Goal: Task Accomplishment & Management: Complete application form

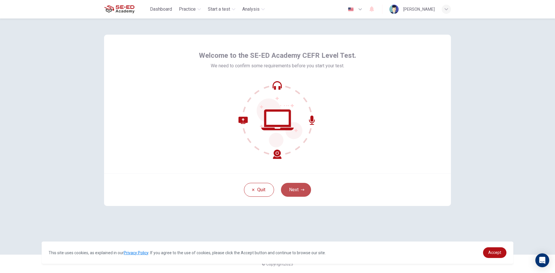
click at [296, 189] on button "Next" at bounding box center [296, 190] width 30 height 14
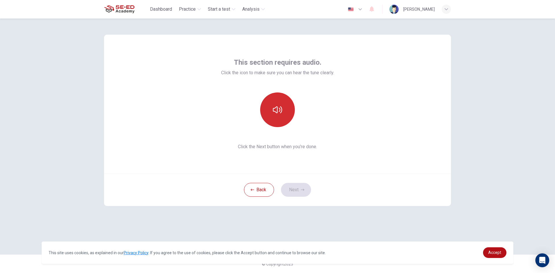
click at [282, 107] on icon "button" at bounding box center [277, 109] width 9 height 9
click at [292, 105] on button "button" at bounding box center [277, 110] width 35 height 35
click at [303, 192] on button "Next" at bounding box center [296, 190] width 30 height 14
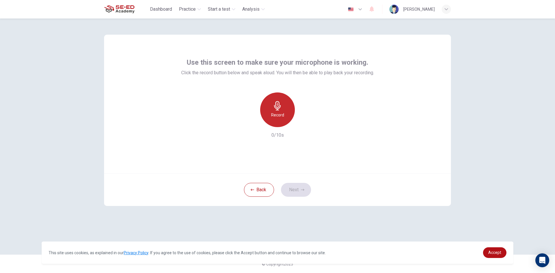
click at [278, 114] on h6 "Record" at bounding box center [277, 115] width 13 height 7
click at [286, 110] on div "Stop" at bounding box center [277, 110] width 35 height 35
click at [285, 112] on div "Record" at bounding box center [277, 110] width 35 height 35
click at [303, 121] on icon "button" at bounding box center [304, 123] width 6 height 6
click at [301, 125] on icon "button" at bounding box center [304, 123] width 6 height 6
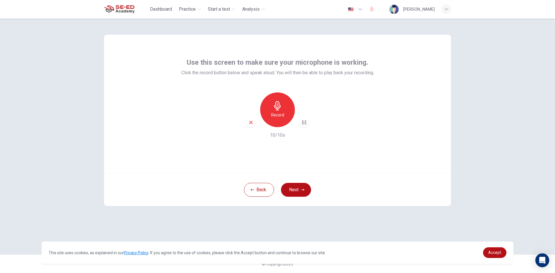
click at [301, 125] on icon "button" at bounding box center [304, 123] width 6 height 6
drag, startPoint x: 290, startPoint y: 155, endPoint x: 409, endPoint y: 190, distance: 124.0
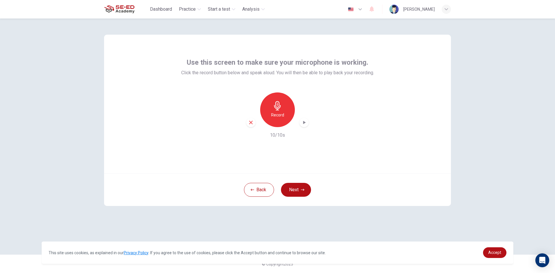
click at [332, 150] on div "Use this screen to make sure your microphone is working. Click the record butto…" at bounding box center [277, 104] width 347 height 139
click at [251, 123] on icon "button" at bounding box center [250, 122] width 3 height 3
click at [284, 112] on div "Record" at bounding box center [277, 110] width 35 height 35
click at [303, 118] on div "button" at bounding box center [304, 122] width 9 height 9
click at [300, 190] on button "Next" at bounding box center [296, 190] width 30 height 14
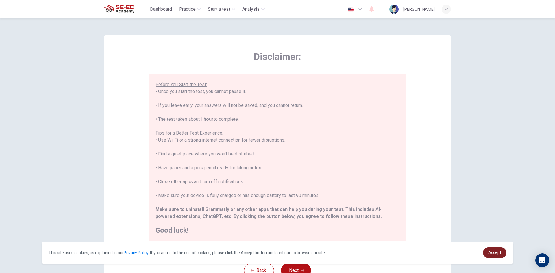
click at [503, 249] on link "Accept" at bounding box center [494, 253] width 23 height 11
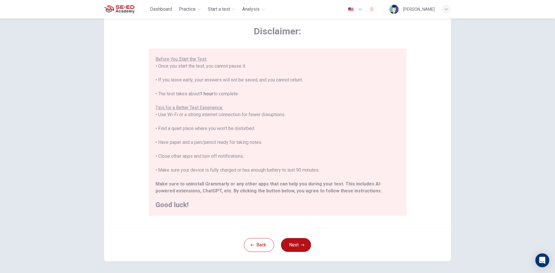
scroll to position [48, 0]
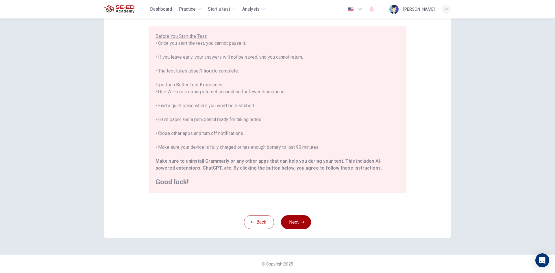
click at [293, 225] on button "Next" at bounding box center [296, 223] width 30 height 14
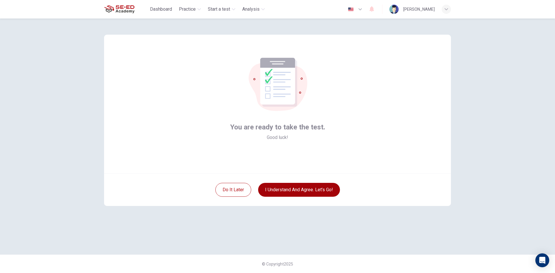
scroll to position [0, 0]
click at [293, 190] on button "I understand and agree. Let’s go!" at bounding box center [299, 190] width 82 height 14
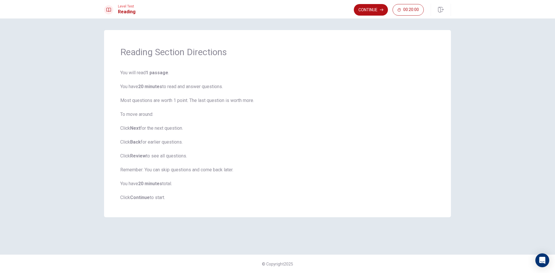
click at [327, 66] on div "Reading Section Directions You will read 1 passage . You have 20 minutes to rea…" at bounding box center [277, 123] width 347 height 187
click at [363, 7] on button "Continue" at bounding box center [371, 10] width 34 height 12
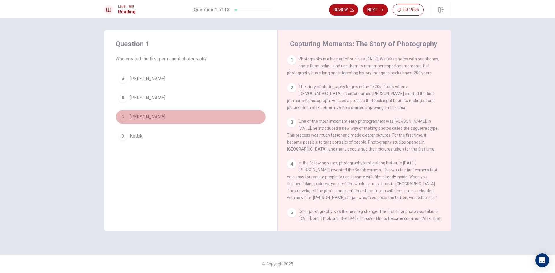
click at [125, 114] on div "C" at bounding box center [122, 117] width 9 height 9
click at [165, 118] on span "[PERSON_NAME]" at bounding box center [148, 117] width 36 height 7
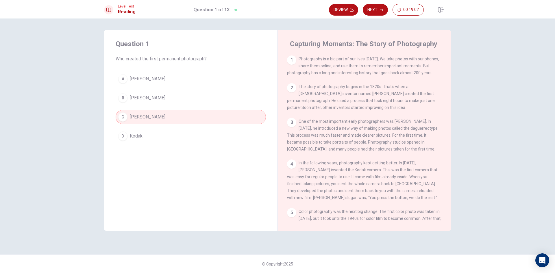
click at [165, 118] on span "[PERSON_NAME]" at bounding box center [148, 117] width 36 height 7
click at [343, 11] on button "Review" at bounding box center [343, 10] width 29 height 12
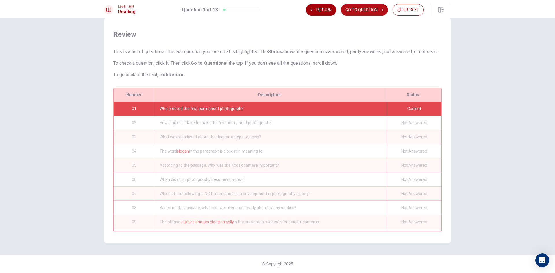
click at [326, 13] on button "Return" at bounding box center [321, 10] width 30 height 12
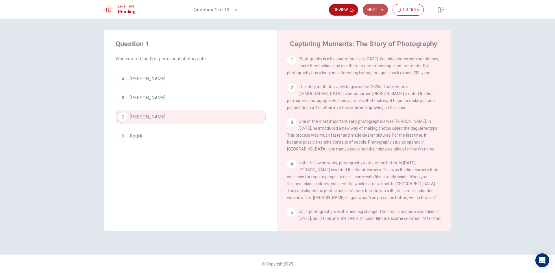
click at [372, 8] on button "Next" at bounding box center [375, 10] width 25 height 12
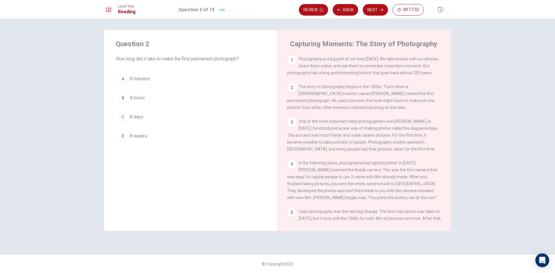
click at [166, 98] on button "B 8 hours" at bounding box center [191, 98] width 150 height 14
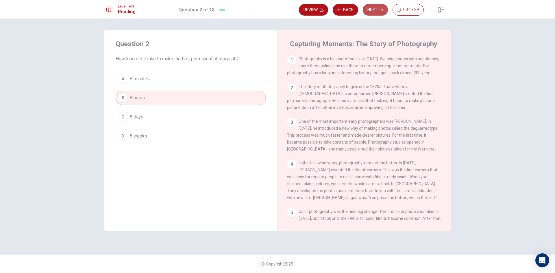
click at [384, 7] on button "Next" at bounding box center [375, 10] width 25 height 12
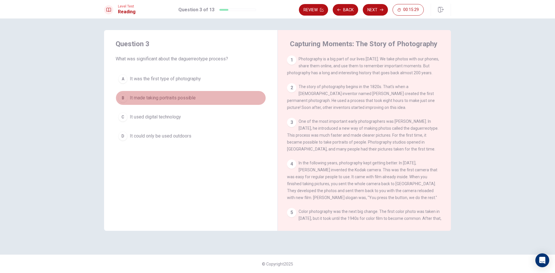
click at [144, 98] on span "It made taking portraits possible" at bounding box center [163, 98] width 66 height 7
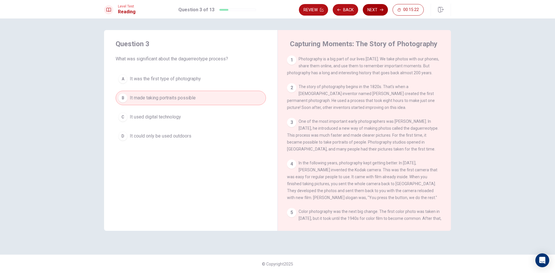
click at [373, 12] on button "Next" at bounding box center [375, 10] width 25 height 12
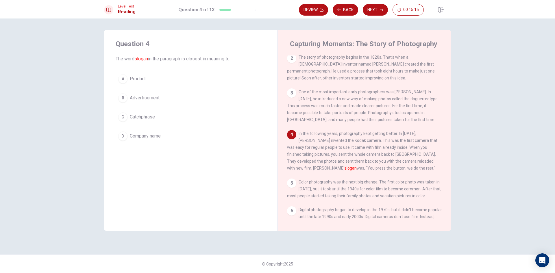
scroll to position [29, 0]
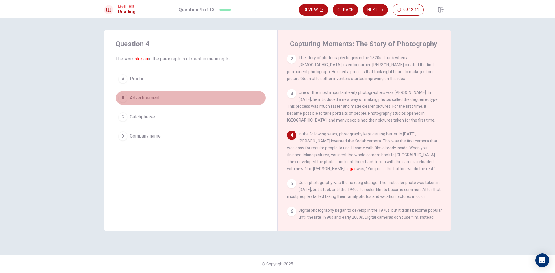
click at [170, 95] on button "B Advertisement" at bounding box center [191, 98] width 150 height 14
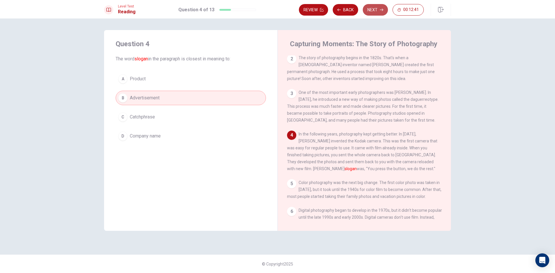
click at [372, 14] on button "Next" at bounding box center [375, 10] width 25 height 12
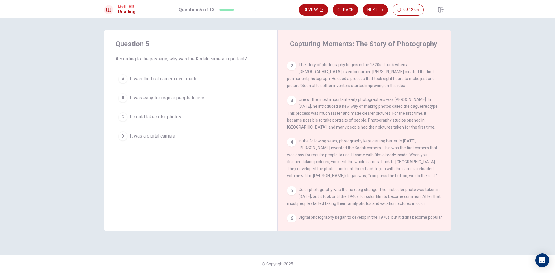
scroll to position [58, 0]
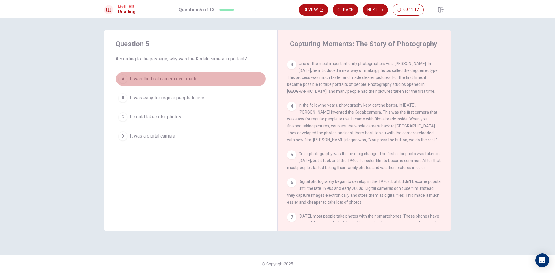
click at [150, 80] on span "It was the first camera ever made" at bounding box center [164, 79] width 68 height 7
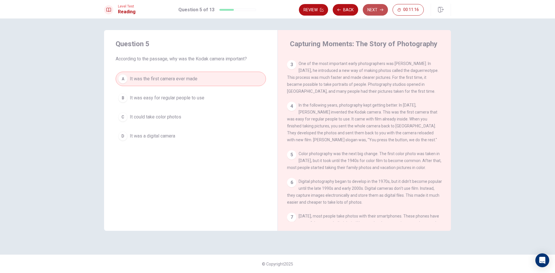
click at [374, 8] on button "Next" at bounding box center [375, 10] width 25 height 12
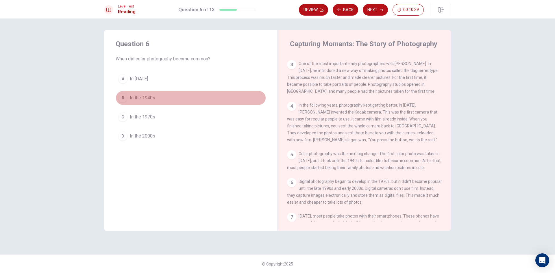
click at [150, 94] on button "B In the 1940s" at bounding box center [191, 98] width 150 height 14
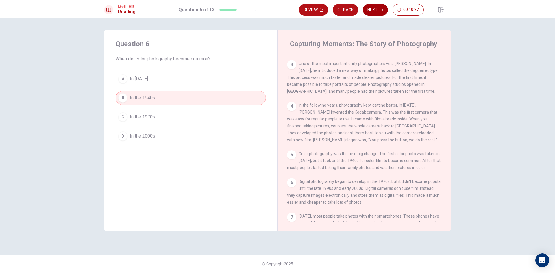
click at [382, 12] on button "Next" at bounding box center [375, 10] width 25 height 12
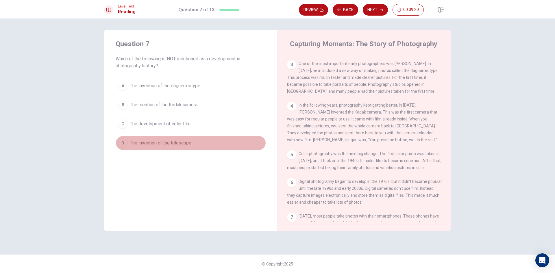
click at [164, 142] on span "The invention of the telescope" at bounding box center [161, 143] width 62 height 7
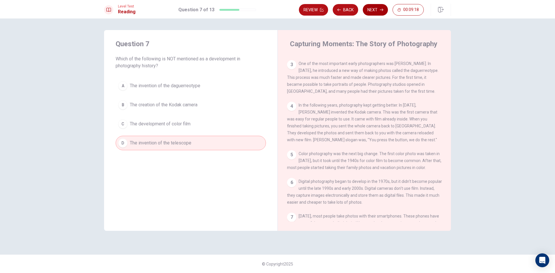
click at [376, 9] on button "Next" at bounding box center [375, 10] width 25 height 12
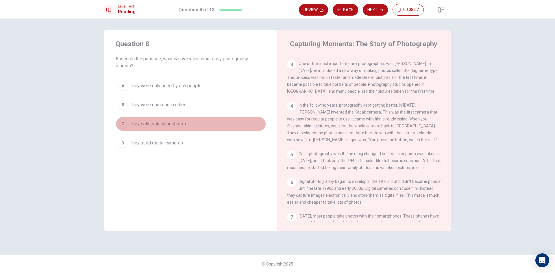
click at [170, 122] on span "They only took color photos" at bounding box center [158, 124] width 56 height 7
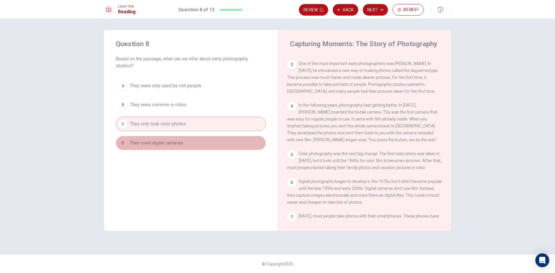
click at [177, 144] on span "They used digital cameras" at bounding box center [156, 143] width 53 height 7
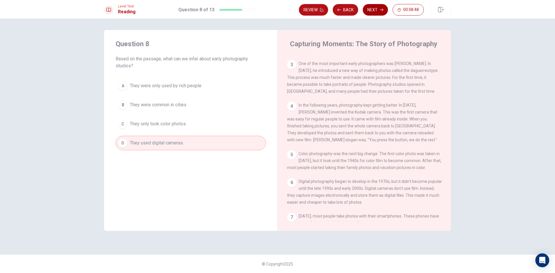
click at [376, 5] on button "Next" at bounding box center [375, 10] width 25 height 12
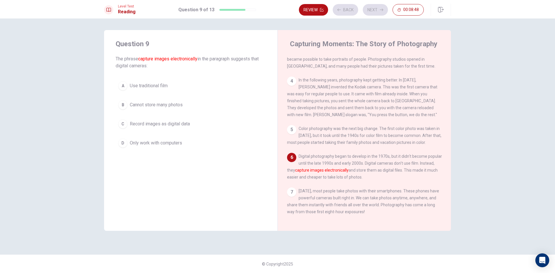
scroll to position [92, 0]
click at [129, 102] on button "B Cannot store many photos" at bounding box center [191, 105] width 150 height 14
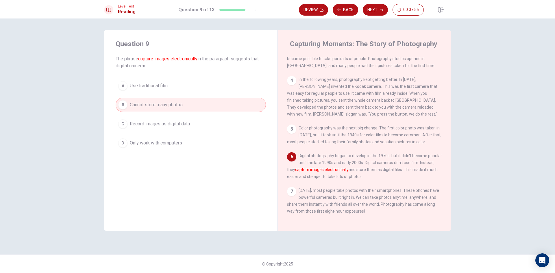
click at [219, 86] on button "A Use traditional film" at bounding box center [191, 86] width 150 height 14
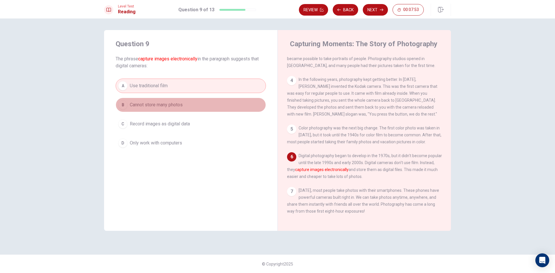
click at [175, 101] on button "B Cannot store many photos" at bounding box center [191, 105] width 150 height 14
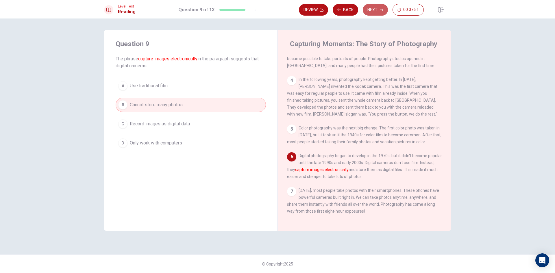
drag, startPoint x: 372, startPoint y: 9, endPoint x: 368, endPoint y: 10, distance: 4.1
click at [372, 10] on button "Next" at bounding box center [375, 10] width 25 height 12
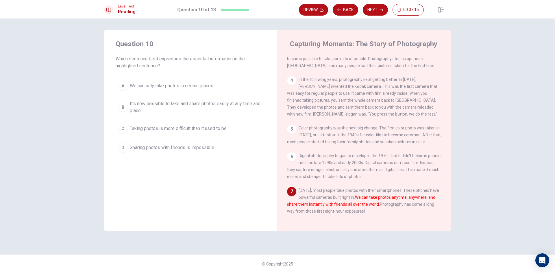
click at [125, 107] on div "B" at bounding box center [122, 107] width 9 height 9
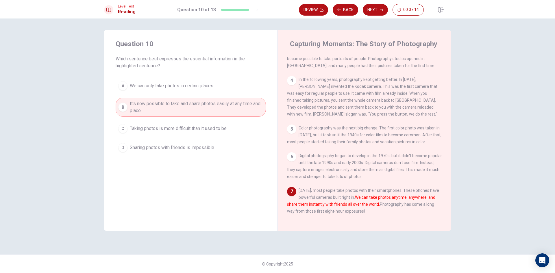
click at [144, 115] on button "B It's now possible to take and share photos easily at any time and place" at bounding box center [191, 107] width 150 height 19
click at [375, 11] on button "Next" at bounding box center [375, 10] width 25 height 12
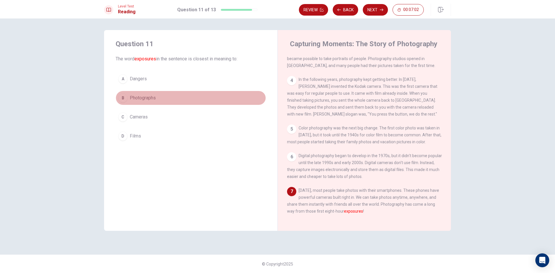
click at [156, 100] on button "B Photographs" at bounding box center [191, 98] width 150 height 14
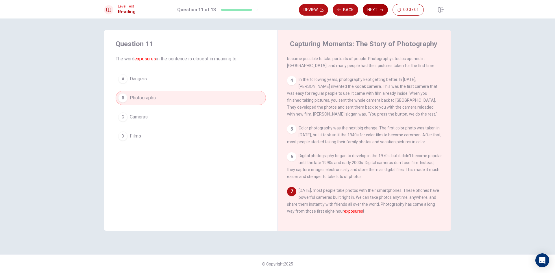
click at [380, 9] on icon "button" at bounding box center [381, 9] width 3 height 3
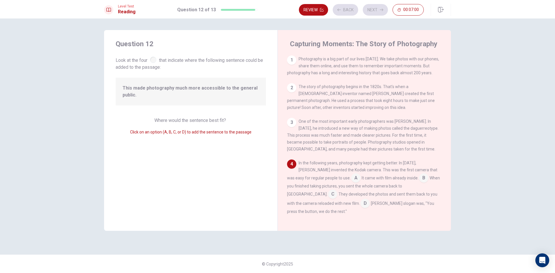
scroll to position [48, 0]
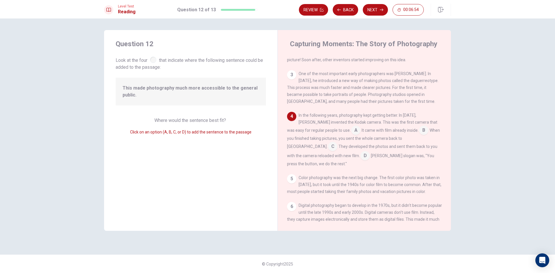
click at [338, 143] on input at bounding box center [332, 147] width 9 height 9
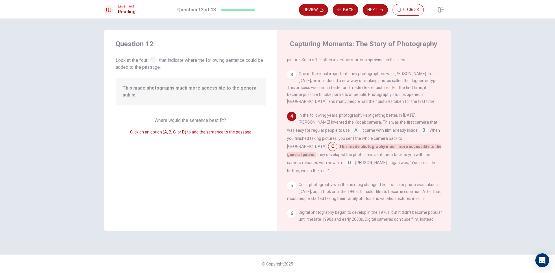
click at [420, 131] on input at bounding box center [424, 130] width 9 height 9
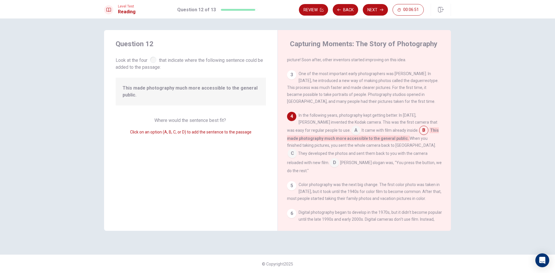
click at [339, 161] on input at bounding box center [334, 163] width 9 height 9
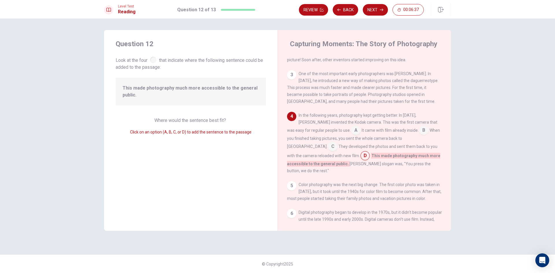
click at [361, 159] on input at bounding box center [365, 156] width 9 height 9
drag, startPoint x: 301, startPoint y: 159, endPoint x: 153, endPoint y: 67, distance: 173.8
click at [153, 67] on div "Question 12 Look at the four that indicate where the following sentence could b…" at bounding box center [277, 130] width 347 height 201
drag, startPoint x: 337, startPoint y: 134, endPoint x: 333, endPoint y: 131, distance: 5.0
click at [333, 131] on div "In the following years, photography kept getting better. In [DATE], [PERSON_NAM…" at bounding box center [364, 143] width 155 height 62
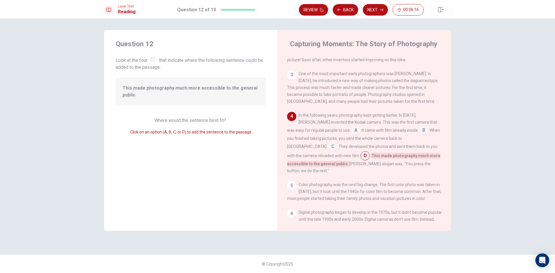
click at [338, 145] on input at bounding box center [332, 147] width 9 height 9
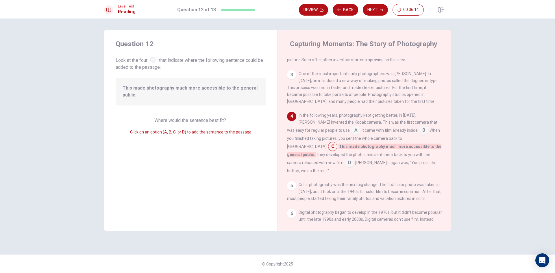
click at [291, 182] on div "5" at bounding box center [291, 185] width 9 height 9
click at [292, 181] on div "5" at bounding box center [291, 185] width 9 height 9
click at [290, 181] on div "5" at bounding box center [291, 185] width 9 height 9
click at [354, 159] on input at bounding box center [349, 163] width 9 height 9
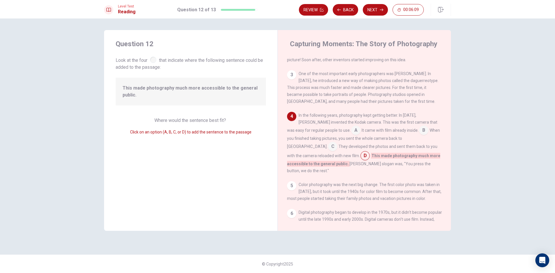
click at [420, 135] on input at bounding box center [424, 130] width 9 height 9
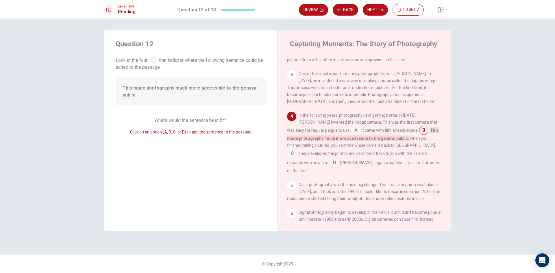
click at [297, 150] on input at bounding box center [292, 154] width 9 height 9
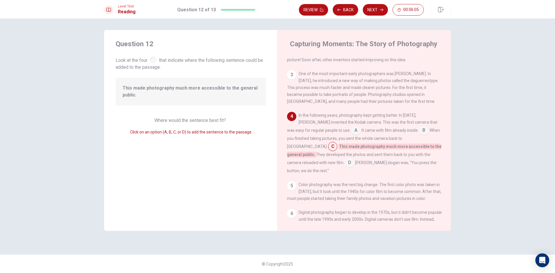
click at [352, 133] on input at bounding box center [356, 130] width 9 height 9
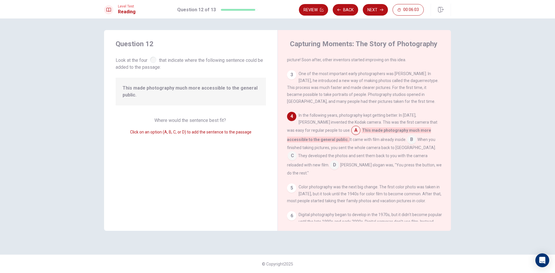
click at [297, 154] on input at bounding box center [292, 156] width 9 height 9
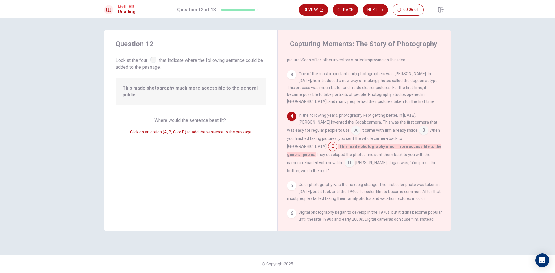
drag, startPoint x: 337, startPoint y: 132, endPoint x: 116, endPoint y: 122, distance: 221.6
click at [117, 123] on div "Question 12 Look at the four that indicate where the following sentence could b…" at bounding box center [277, 130] width 347 height 201
click at [158, 62] on span "Look at the four that indicate where the following sentence could be added to t…" at bounding box center [191, 63] width 150 height 15
drag, startPoint x: 128, startPoint y: 102, endPoint x: 203, endPoint y: 114, distance: 75.9
click at [203, 114] on div "Question 12 Look at the four that indicate where the following sentence could b…" at bounding box center [191, 130] width 174 height 201
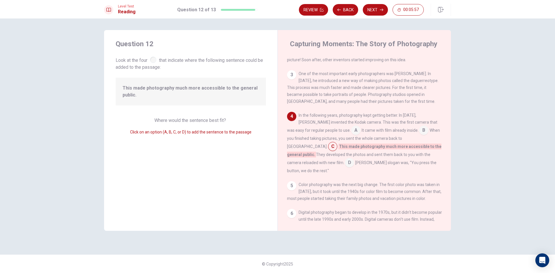
drag, startPoint x: 167, startPoint y: 120, endPoint x: 178, endPoint y: 120, distance: 11.0
click at [168, 120] on span "Where would the sentence best fit?" at bounding box center [190, 120] width 73 height 5
click at [196, 120] on span "Where would the sentence best fit?" at bounding box center [190, 120] width 73 height 5
click at [352, 133] on input at bounding box center [356, 130] width 9 height 9
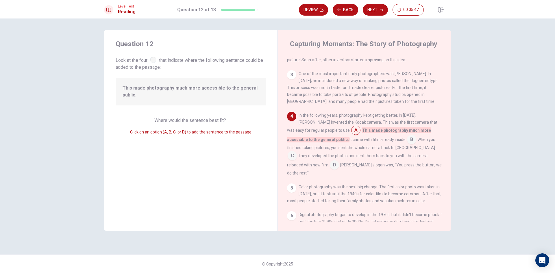
click at [381, 153] on div "In the following years, photography kept getting better. In [DATE], [PERSON_NAM…" at bounding box center [364, 144] width 155 height 65
click at [293, 213] on div "6" at bounding box center [291, 215] width 9 height 9
click at [293, 184] on div "5" at bounding box center [291, 188] width 9 height 9
click at [297, 152] on input at bounding box center [292, 156] width 9 height 9
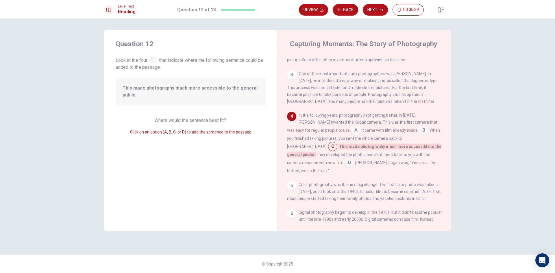
click at [420, 132] on input at bounding box center [424, 130] width 9 height 9
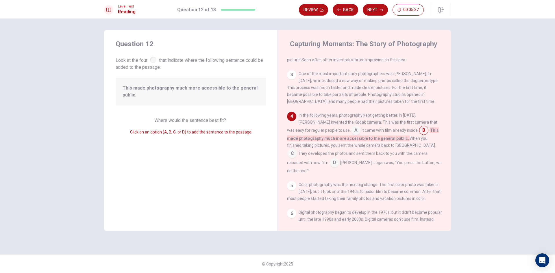
drag, startPoint x: 387, startPoint y: 149, endPoint x: 353, endPoint y: 133, distance: 37.8
click at [297, 150] on input at bounding box center [292, 154] width 9 height 9
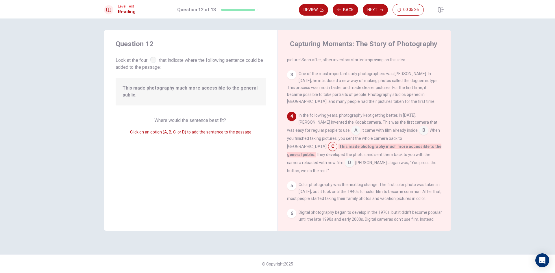
click at [352, 134] on input at bounding box center [356, 130] width 9 height 9
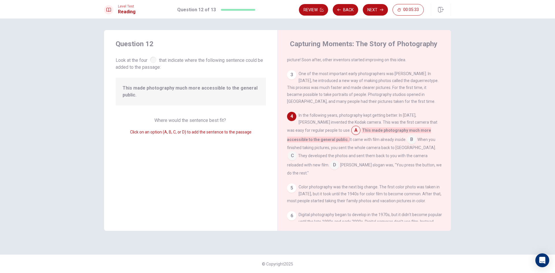
click at [297, 152] on input at bounding box center [292, 156] width 9 height 9
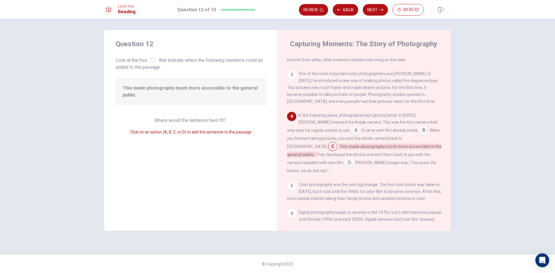
click at [420, 132] on input at bounding box center [424, 130] width 9 height 9
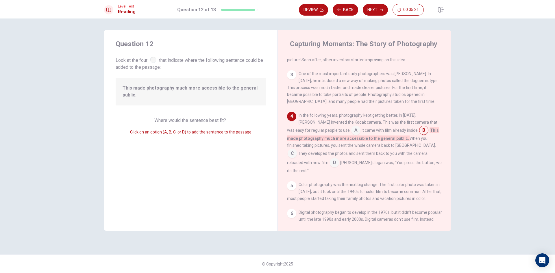
click at [420, 132] on input at bounding box center [424, 130] width 9 height 9
click at [297, 150] on input at bounding box center [292, 154] width 9 height 9
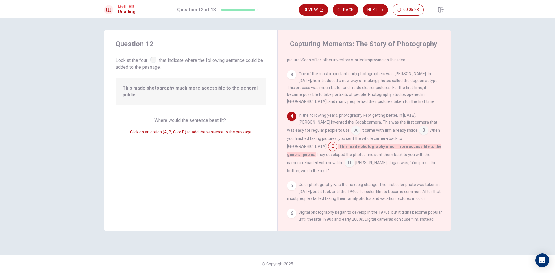
click at [352, 133] on input at bounding box center [356, 130] width 9 height 9
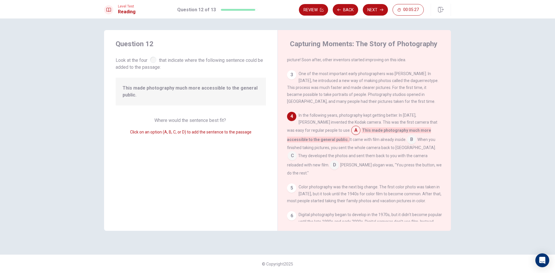
click at [407, 145] on input at bounding box center [411, 140] width 9 height 9
drag, startPoint x: 340, startPoint y: 132, endPoint x: 358, endPoint y: 142, distance: 21.2
click at [352, 134] on input at bounding box center [356, 130] width 9 height 9
drag, startPoint x: 382, startPoint y: 153, endPoint x: 402, endPoint y: 155, distance: 19.5
click at [297, 153] on input at bounding box center [292, 156] width 9 height 9
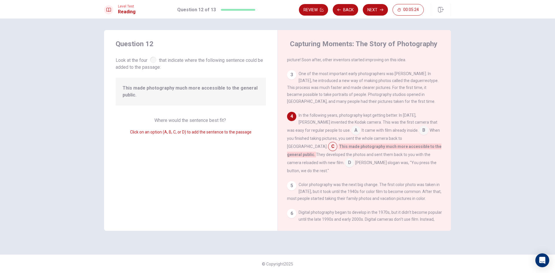
click at [354, 163] on input at bounding box center [349, 163] width 9 height 9
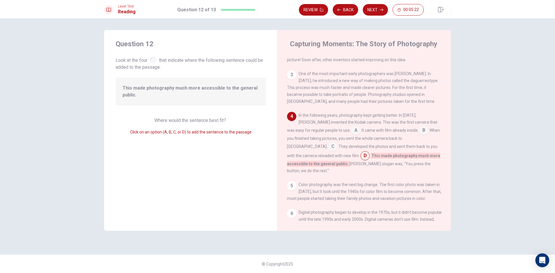
click at [292, 183] on div "5" at bounding box center [291, 185] width 9 height 9
drag, startPoint x: 291, startPoint y: 213, endPoint x: 287, endPoint y: 209, distance: 5.9
click at [287, 209] on div "Capturing Moments: The Story of Photography 1 Photography is a big part of our …" at bounding box center [365, 130] width 174 height 201
click at [173, 119] on span "Where would the sentence best fit?" at bounding box center [190, 120] width 73 height 5
click at [376, 133] on span "It came with film already inside." at bounding box center [390, 130] width 57 height 5
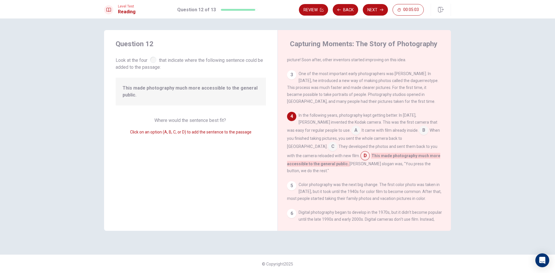
click at [352, 134] on input at bounding box center [356, 130] width 9 height 9
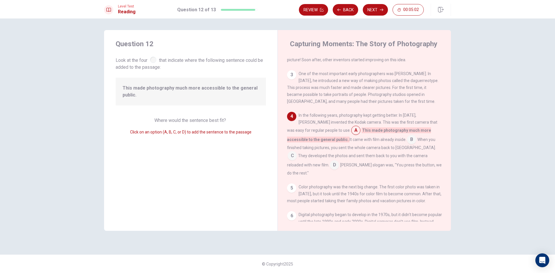
click at [352, 134] on input at bounding box center [356, 130] width 9 height 9
drag, startPoint x: 340, startPoint y: 134, endPoint x: 148, endPoint y: 70, distance: 202.3
click at [148, 70] on div "Question 12 Look at the four that indicate where the following sentence could b…" at bounding box center [277, 130] width 347 height 201
click at [152, 54] on div "Question 12 Look at the four that indicate where the following sentence could b…" at bounding box center [191, 55] width 150 height 32
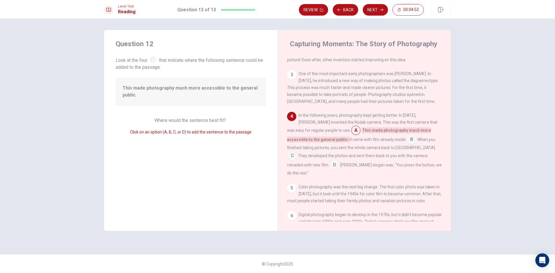
click at [336, 165] on div "In the following years, photography kept getting better. In [DATE], [PERSON_NAM…" at bounding box center [364, 144] width 155 height 65
click at [297, 152] on input at bounding box center [292, 156] width 9 height 9
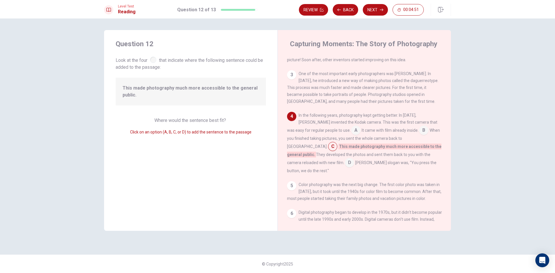
click at [388, 148] on span "This made photography much more accessible to the general public." at bounding box center [364, 151] width 154 height 14
click at [385, 146] on div "In the following years, photography kept getting better. In [DATE], [PERSON_NAM…" at bounding box center [364, 143] width 155 height 62
click at [420, 134] on input at bounding box center [424, 130] width 9 height 9
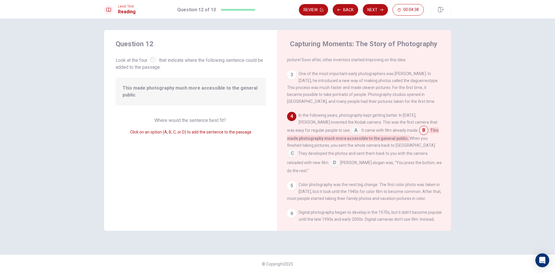
drag, startPoint x: 404, startPoint y: 133, endPoint x: 335, endPoint y: 133, distance: 68.9
click at [335, 133] on div "In the following years, photography kept getting better. In [DATE], [PERSON_NAM…" at bounding box center [364, 143] width 155 height 62
click at [352, 133] on input at bounding box center [356, 130] width 9 height 9
drag, startPoint x: 386, startPoint y: 144, endPoint x: 344, endPoint y: 137, distance: 42.6
click at [344, 137] on div "In the following years, photography kept getting better. In [DATE], [PERSON_NAM…" at bounding box center [364, 144] width 155 height 65
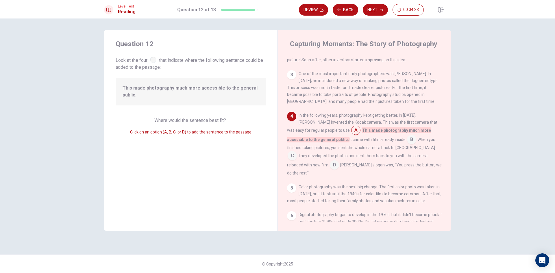
drag, startPoint x: 385, startPoint y: 141, endPoint x: 336, endPoint y: 136, distance: 48.9
click at [332, 132] on div "In the following years, photography kept getting better. In [DATE], [PERSON_NAM…" at bounding box center [364, 144] width 155 height 65
drag, startPoint x: 387, startPoint y: 142, endPoint x: 347, endPoint y: 128, distance: 42.6
click at [357, 130] on div "In the following years, photography kept getting better. In [DATE], [PERSON_NAM…" at bounding box center [364, 144] width 155 height 65
click at [407, 144] on input at bounding box center [411, 140] width 9 height 9
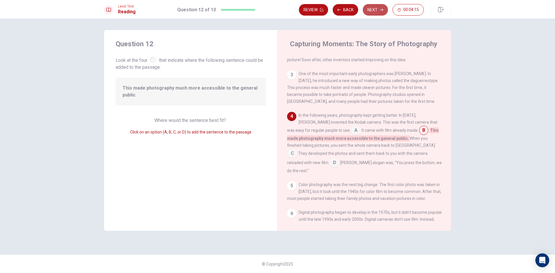
click at [376, 10] on button "Next" at bounding box center [375, 10] width 25 height 12
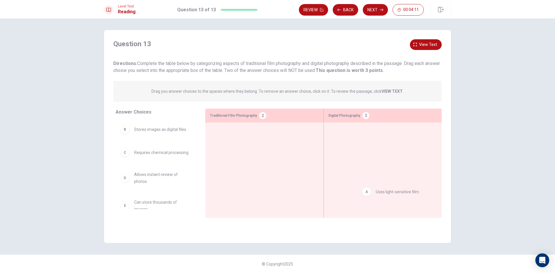
drag, startPoint x: 127, startPoint y: 130, endPoint x: 366, endPoint y: 187, distance: 245.7
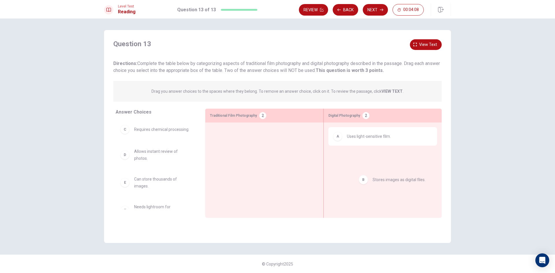
drag, startPoint x: 130, startPoint y: 132, endPoint x: 366, endPoint y: 182, distance: 241.3
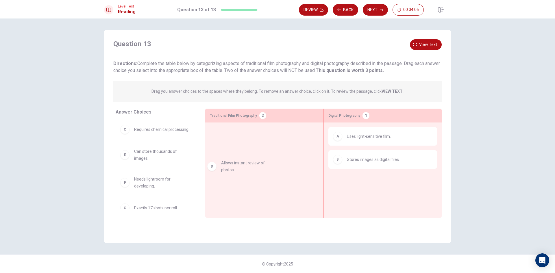
drag, startPoint x: 129, startPoint y: 166, endPoint x: 216, endPoint y: 173, distance: 87.4
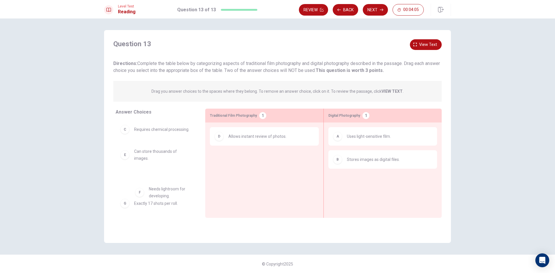
scroll to position [2, 0]
drag, startPoint x: 117, startPoint y: 187, endPoint x: 352, endPoint y: 204, distance: 235.8
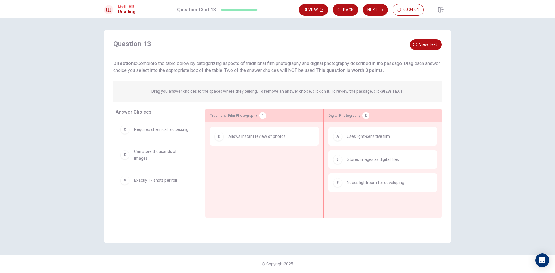
scroll to position [0, 0]
drag, startPoint x: 124, startPoint y: 158, endPoint x: 229, endPoint y: 168, distance: 105.8
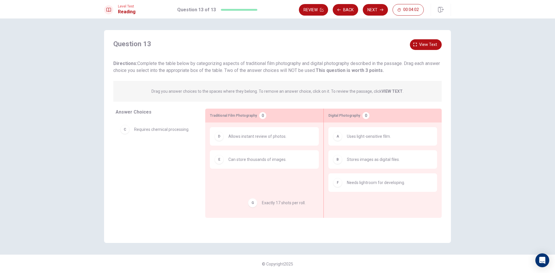
drag, startPoint x: 121, startPoint y: 153, endPoint x: 242, endPoint y: 188, distance: 126.5
drag, startPoint x: 127, startPoint y: 131, endPoint x: 221, endPoint y: 185, distance: 108.2
drag, startPoint x: 135, startPoint y: 158, endPoint x: 305, endPoint y: 200, distance: 174.7
drag, startPoint x: 140, startPoint y: 156, endPoint x: 269, endPoint y: 184, distance: 132.4
drag, startPoint x: 124, startPoint y: 136, endPoint x: 355, endPoint y: 218, distance: 244.5
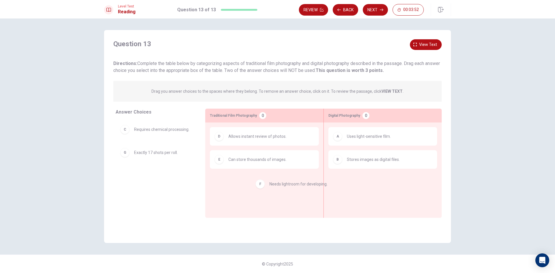
drag, startPoint x: 360, startPoint y: 187, endPoint x: 280, endPoint y: 189, distance: 79.3
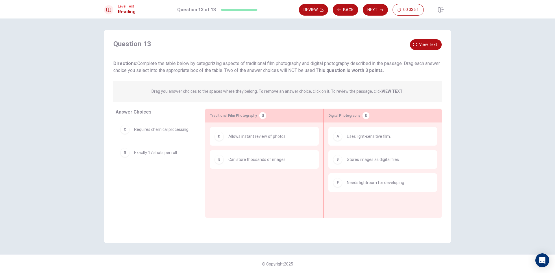
drag, startPoint x: 314, startPoint y: 185, endPoint x: 299, endPoint y: 186, distance: 14.8
click at [299, 187] on div "Answer Choices C Requires chemical processing. G Exactly 17 shots per roll. Tra…" at bounding box center [277, 163] width 347 height 109
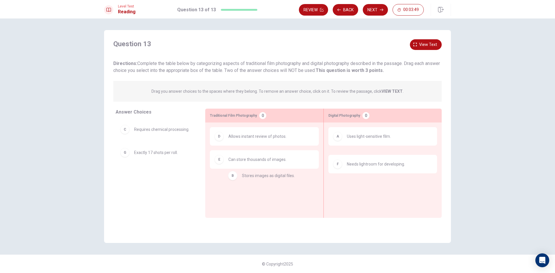
drag, startPoint x: 329, startPoint y: 162, endPoint x: 218, endPoint y: 181, distance: 112.3
drag, startPoint x: 332, startPoint y: 153, endPoint x: 224, endPoint y: 205, distance: 120.1
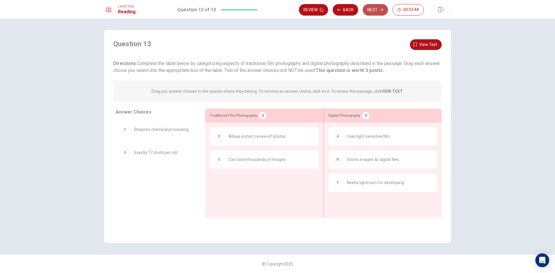
click at [371, 8] on button "Next" at bounding box center [375, 10] width 25 height 12
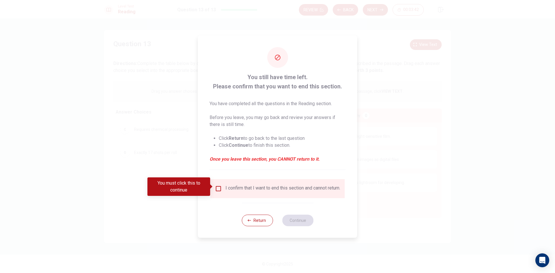
click at [219, 187] on input "You must click this to continue" at bounding box center [218, 188] width 7 height 7
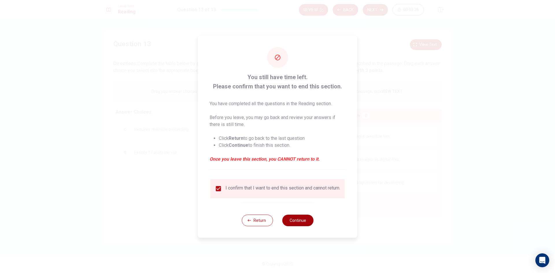
click at [297, 221] on button "Continue" at bounding box center [297, 221] width 31 height 12
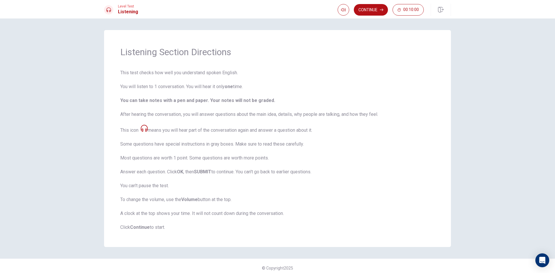
click at [143, 128] on icon at bounding box center [144, 128] width 7 height 7
drag, startPoint x: 125, startPoint y: 132, endPoint x: 147, endPoint y: 133, distance: 21.7
click at [147, 133] on span "This test checks how well you understand spoken English. You will listen to 1 c…" at bounding box center [277, 150] width 315 height 162
click at [359, 11] on button "Continue" at bounding box center [371, 10] width 34 height 12
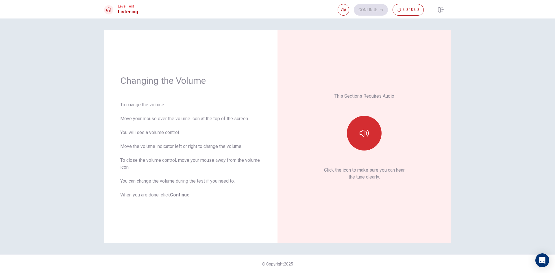
click at [363, 135] on icon "button" at bounding box center [364, 133] width 9 height 9
click at [369, 136] on button "button" at bounding box center [364, 133] width 35 height 35
click at [367, 129] on icon "button" at bounding box center [364, 133] width 9 height 9
click at [361, 13] on button "Continue" at bounding box center [371, 10] width 34 height 12
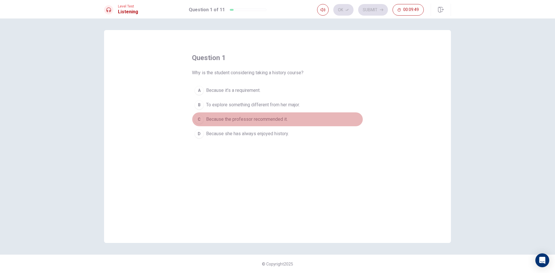
click at [217, 117] on span "Because the professor recommended it." at bounding box center [247, 119] width 82 height 7
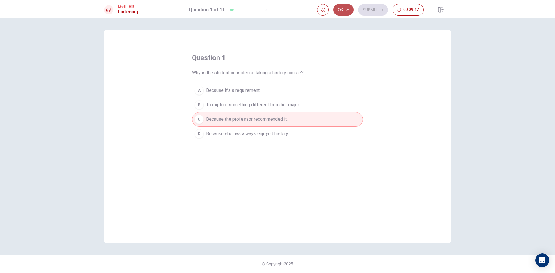
click at [348, 10] on icon "button" at bounding box center [347, 9] width 3 height 3
click at [314, 55] on div "question 1 Why is the student considering taking a history course? A Because it…" at bounding box center [277, 97] width 171 height 88
click at [375, 12] on button "Submit" at bounding box center [373, 10] width 30 height 12
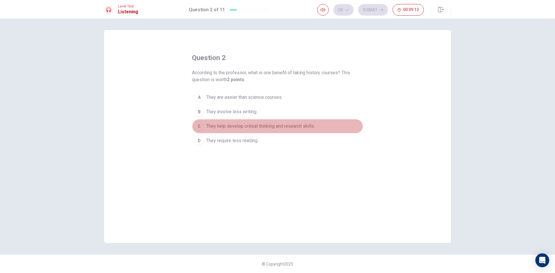
click at [254, 127] on span "They help develop critical thinking and research skills." at bounding box center [260, 126] width 109 height 7
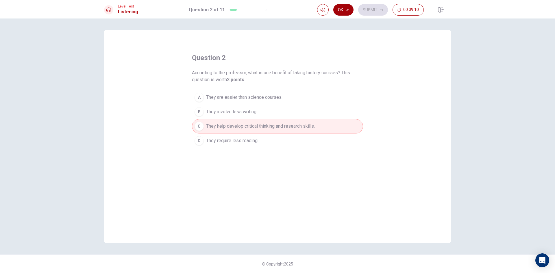
click at [345, 11] on button "Ok" at bounding box center [344, 10] width 20 height 12
click at [385, 7] on button "Submit" at bounding box center [373, 10] width 30 height 12
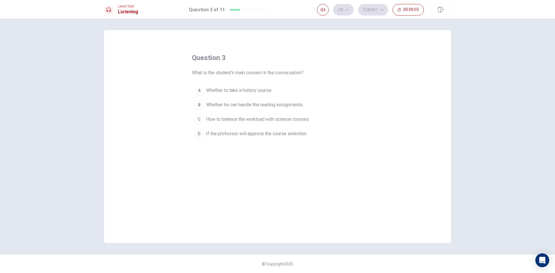
click at [245, 104] on span "Whether he can handle the reading assignments." at bounding box center [255, 105] width 98 height 7
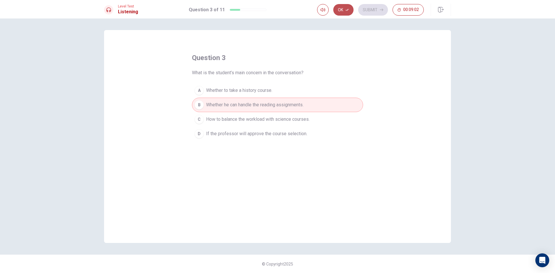
click at [347, 9] on icon "button" at bounding box center [347, 9] width 3 height 3
click at [375, 7] on button "Submit" at bounding box center [373, 10] width 30 height 12
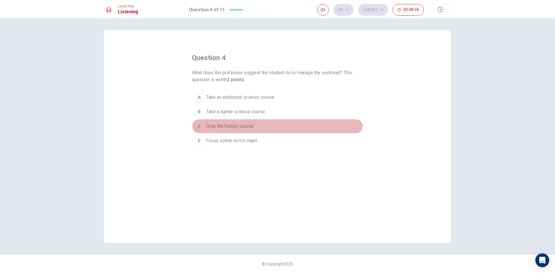
click at [215, 125] on span "Drop the history course." at bounding box center [230, 126] width 48 height 7
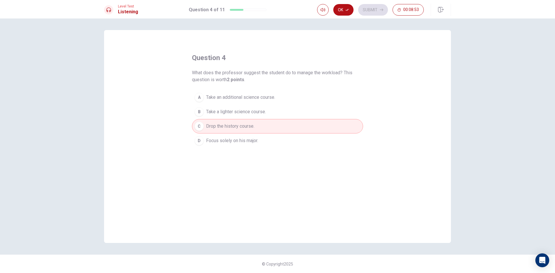
click at [227, 113] on span "Take a lighter science course." at bounding box center [236, 111] width 60 height 7
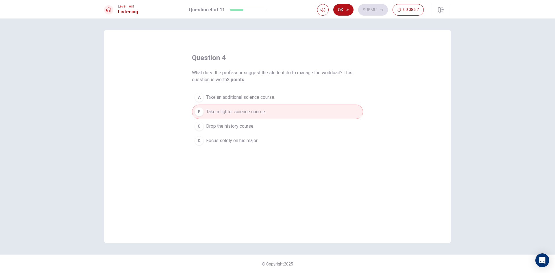
click at [227, 114] on span "Take a lighter science course." at bounding box center [236, 111] width 60 height 7
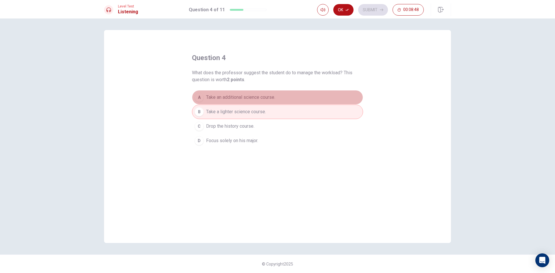
click at [255, 98] on span "Take an additional science course." at bounding box center [240, 97] width 69 height 7
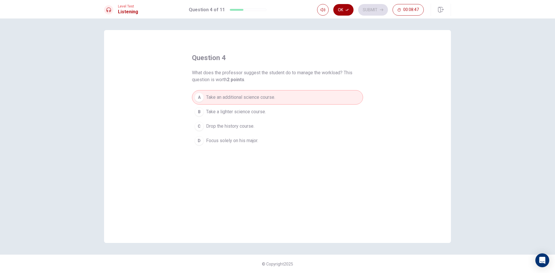
click at [340, 14] on button "Ok" at bounding box center [344, 10] width 20 height 12
click at [373, 2] on div "Level Test Listening Question 4 of 11 Ok Submit 00:08:46" at bounding box center [277, 9] width 555 height 19
click at [373, 5] on button "Submit" at bounding box center [373, 10] width 30 height 12
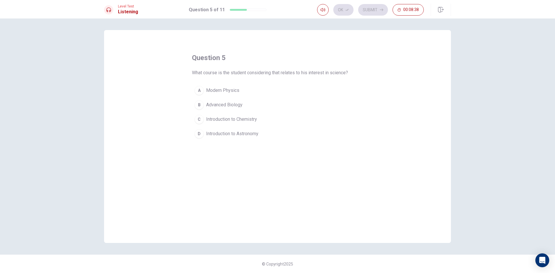
click at [220, 106] on span "Advanced Biology" at bounding box center [224, 105] width 36 height 7
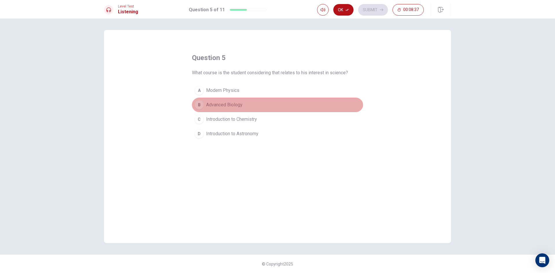
click at [311, 106] on button "B Advanced Biology" at bounding box center [277, 105] width 171 height 14
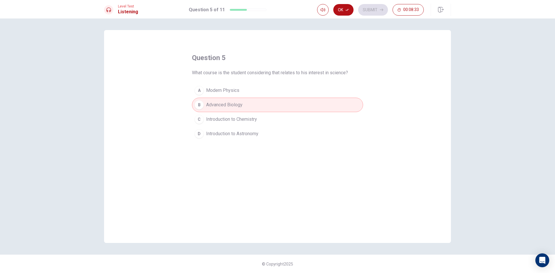
click at [224, 93] on span "Modern Physics" at bounding box center [222, 90] width 33 height 7
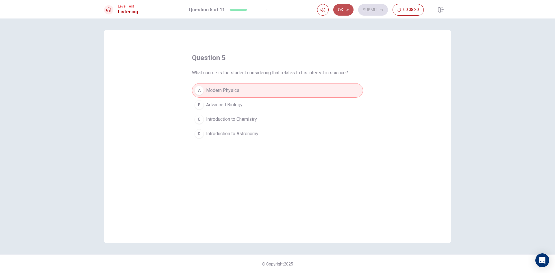
click at [346, 10] on icon "button" at bounding box center [347, 9] width 3 height 3
click at [374, 10] on button "Submit" at bounding box center [373, 10] width 30 height 12
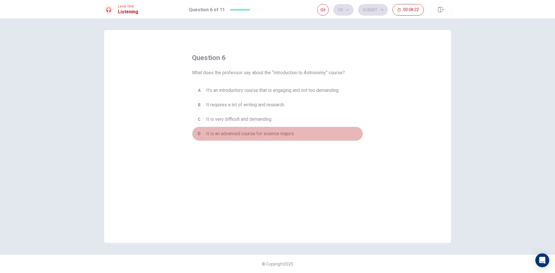
click at [257, 139] on button "D It is an advanced course for science majors." at bounding box center [277, 134] width 171 height 14
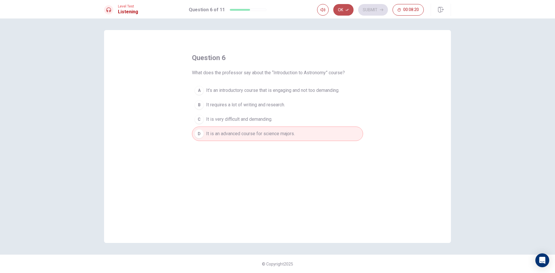
click at [341, 13] on button "Ok" at bounding box center [344, 10] width 20 height 12
click at [363, 12] on button "Submit" at bounding box center [373, 10] width 30 height 12
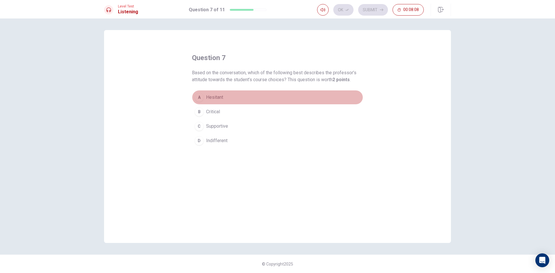
click at [212, 97] on span "Hesitant" at bounding box center [214, 97] width 17 height 7
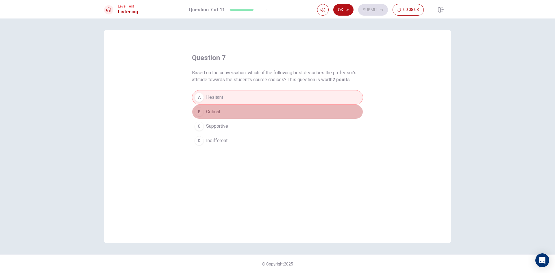
click at [217, 115] on button "B Critical" at bounding box center [277, 112] width 171 height 14
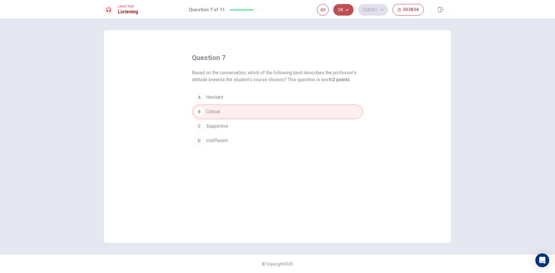
click at [346, 12] on button "Ok" at bounding box center [344, 10] width 20 height 12
drag, startPoint x: 379, startPoint y: 12, endPoint x: 376, endPoint y: 16, distance: 5.5
click at [379, 12] on button "Submit" at bounding box center [373, 10] width 30 height 12
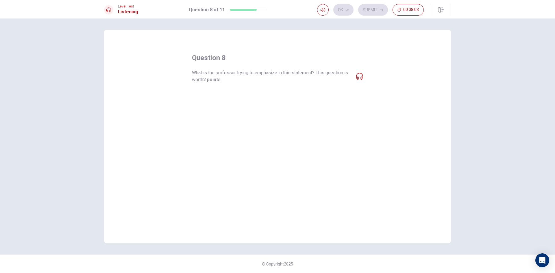
click at [251, 95] on span "The necessity of taking history courses for skill development." at bounding box center [268, 97] width 125 height 7
click at [249, 112] on span "The reading and writing requirements of history courses." at bounding box center [263, 111] width 114 height 7
drag, startPoint x: 267, startPoint y: 153, endPoint x: 266, endPoint y: 157, distance: 3.7
click at [266, 157] on div "question 8 What is the professor trying to emphasize in this statement? This qu…" at bounding box center [277, 136] width 347 height 213
click at [338, 79] on span "What is the professor trying to emphasize in this statement? This question is w…" at bounding box center [272, 76] width 160 height 14
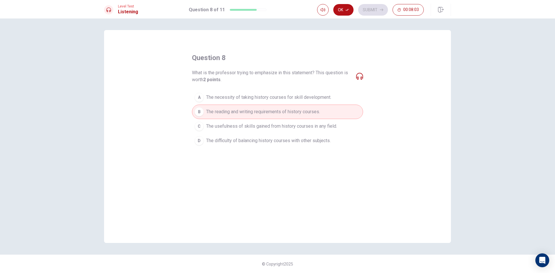
click at [232, 89] on div "question 8 What is the professor trying to emphasize in this statement? This qu…" at bounding box center [277, 100] width 171 height 95
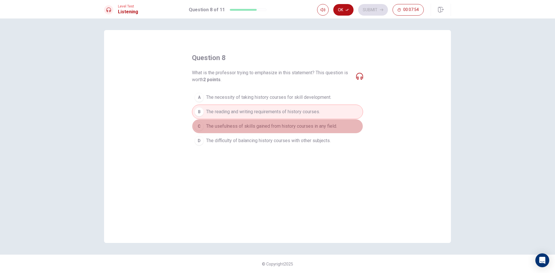
click at [304, 132] on button "C The usefulness of skills gained from history courses in any field." at bounding box center [277, 126] width 171 height 14
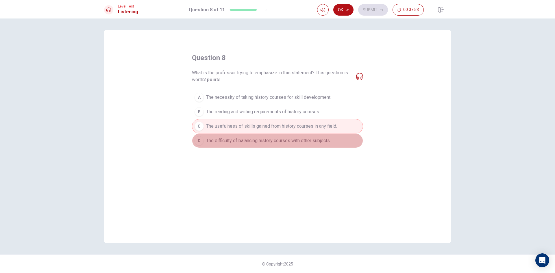
click at [299, 142] on span "The difficulty of balancing history courses with other subjects." at bounding box center [268, 140] width 125 height 7
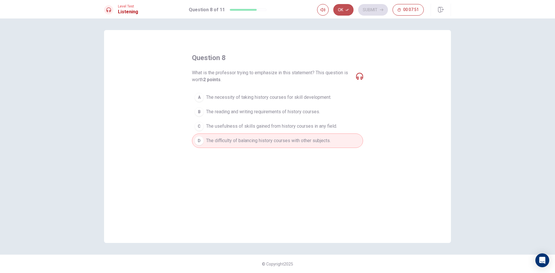
click at [339, 9] on button "Ok" at bounding box center [344, 10] width 20 height 12
click at [364, 11] on button "Submit" at bounding box center [373, 10] width 30 height 12
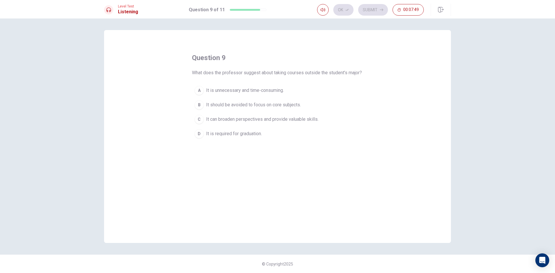
drag, startPoint x: 277, startPoint y: 110, endPoint x: 288, endPoint y: 104, distance: 12.2
click at [279, 108] on span "It should be avoided to focus on core subjects." at bounding box center [253, 105] width 95 height 7
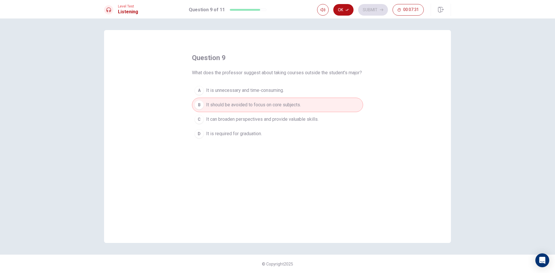
click at [215, 127] on button "C It can broaden perspectives and provide valuable skills." at bounding box center [277, 119] width 171 height 14
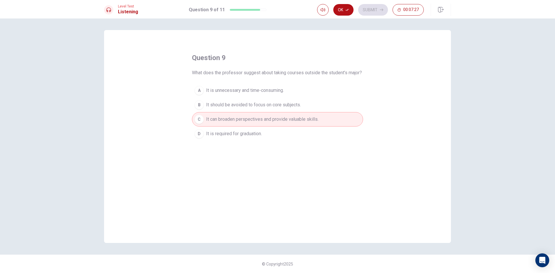
click at [355, 7] on div "Ok Submit 00:07:27" at bounding box center [370, 10] width 107 height 12
click at [348, 8] on icon "button" at bounding box center [347, 9] width 3 height 3
click at [358, 10] on button "Submit" at bounding box center [373, 10] width 30 height 12
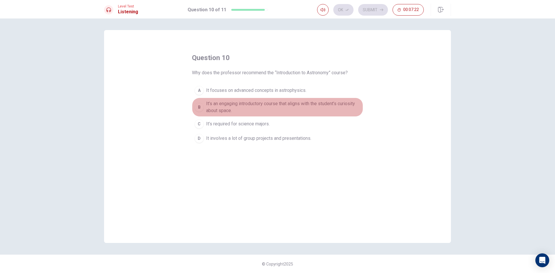
click at [231, 102] on span "It’s an engaging introductory course that aligns with the student’s curiosity a…" at bounding box center [283, 107] width 154 height 14
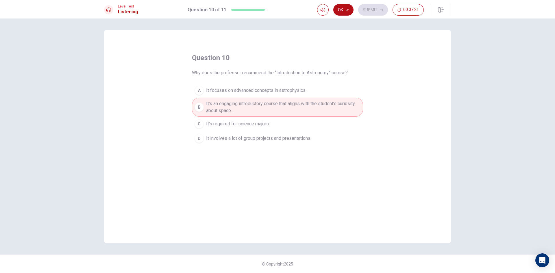
click at [347, 9] on icon "button" at bounding box center [347, 9] width 3 height 3
click at [355, 9] on div "Ok Submit 00:07:20" at bounding box center [370, 10] width 107 height 12
click at [366, 13] on button "Submit" at bounding box center [373, 10] width 30 height 12
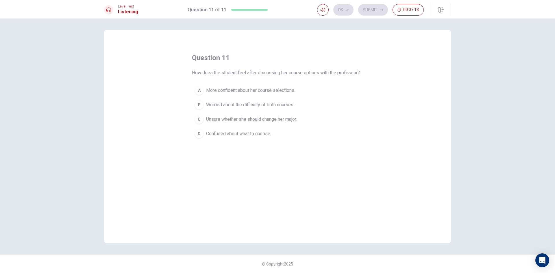
click at [237, 89] on span "More confident about her course selections." at bounding box center [250, 90] width 89 height 7
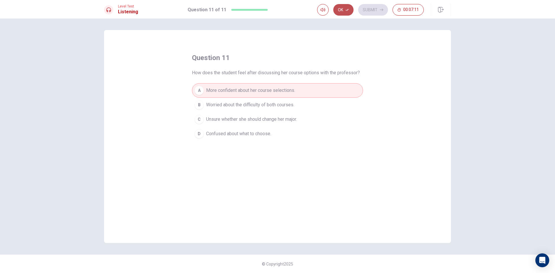
click at [348, 11] on icon "button" at bounding box center [347, 9] width 3 height 3
click at [371, 5] on button "Submit" at bounding box center [373, 10] width 30 height 12
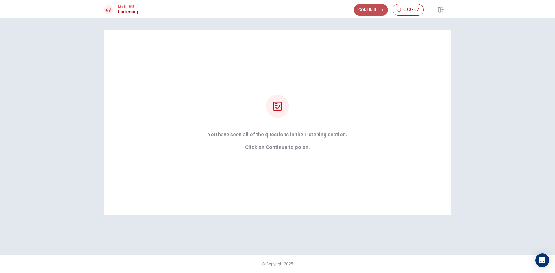
click at [364, 8] on button "Continue" at bounding box center [371, 10] width 34 height 12
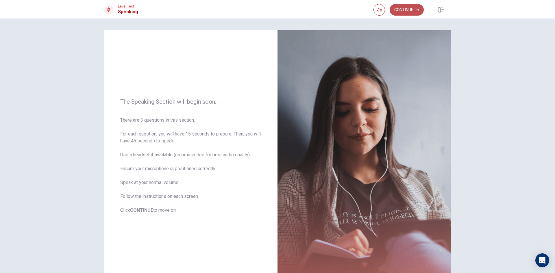
click at [413, 7] on button "Continue" at bounding box center [407, 10] width 34 height 12
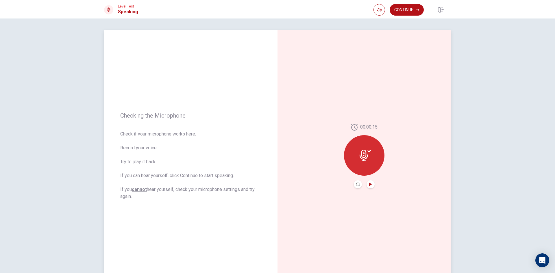
click at [371, 186] on icon "Play Audio" at bounding box center [370, 184] width 3 height 3
click at [413, 45] on div "00:00:15" at bounding box center [365, 156] width 174 height 252
click at [417, 9] on icon "button" at bounding box center [417, 9] width 3 height 3
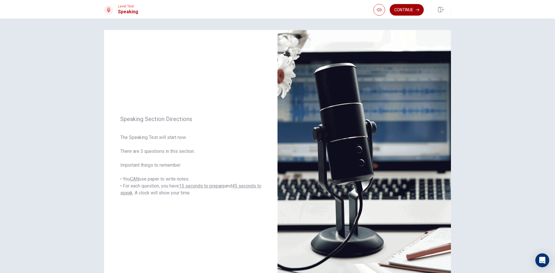
click at [406, 10] on button "Continue" at bounding box center [407, 10] width 34 height 12
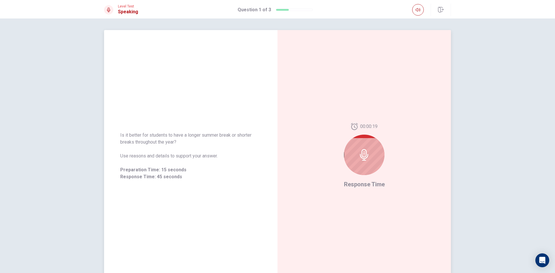
click at [378, 150] on div at bounding box center [364, 155] width 41 height 41
click at [346, 157] on div at bounding box center [364, 155] width 41 height 41
click at [347, 157] on div at bounding box center [364, 155] width 41 height 41
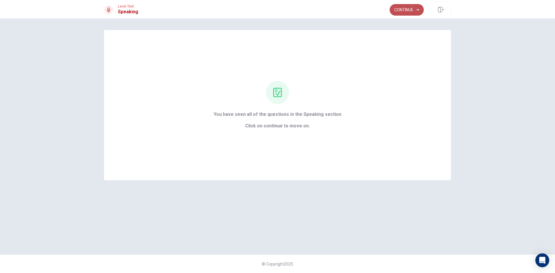
click at [412, 13] on button "Continue" at bounding box center [407, 10] width 34 height 12
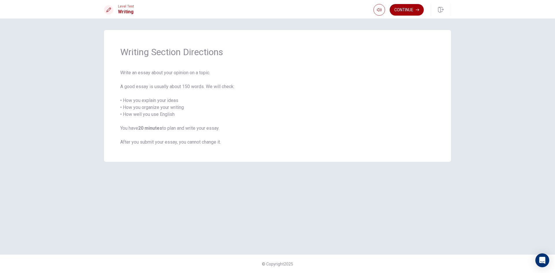
click at [417, 7] on button "Continue" at bounding box center [407, 10] width 34 height 12
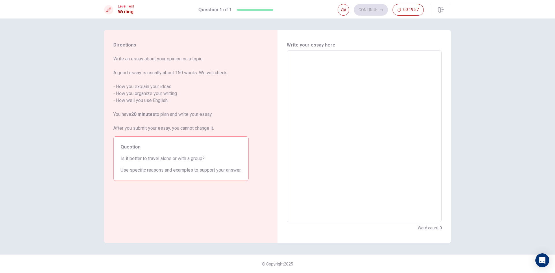
click at [385, 88] on textarea at bounding box center [364, 136] width 147 height 163
type textarea "m"
type textarea "x"
type textarea "my"
type textarea "x"
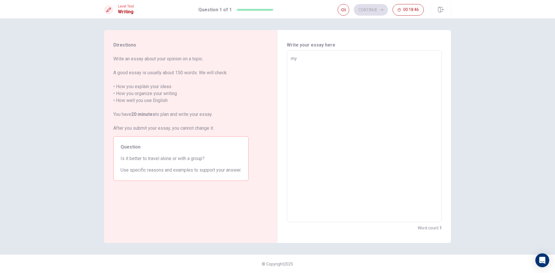
type textarea "myt"
type textarea "x"
type textarea "myto"
type textarea "x"
type textarea "mytop"
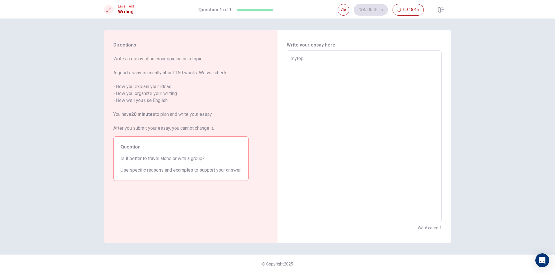
type textarea "x"
type textarea "mytopi"
type textarea "x"
type textarea "mytopic"
type textarea "x"
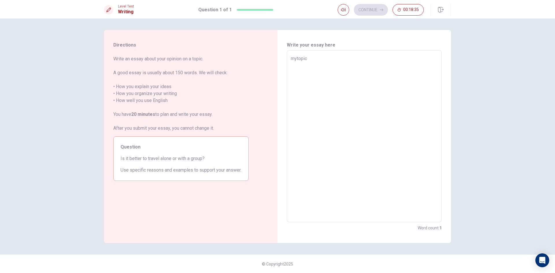
click at [298, 56] on textarea "mytopic" at bounding box center [364, 136] width 147 height 163
type textarea "my topic"
click at [310, 57] on textarea "my topic" at bounding box center [364, 136] width 147 height 163
type textarea "x"
type textarea "my topic;"
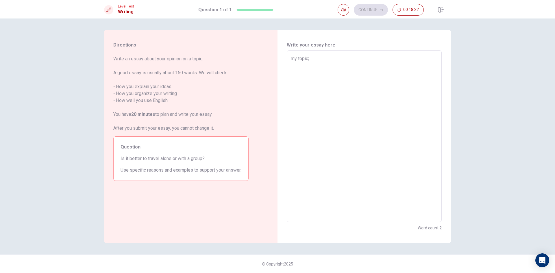
type textarea "x"
type textarea "my topic"
type textarea "x"
type textarea "my topic:"
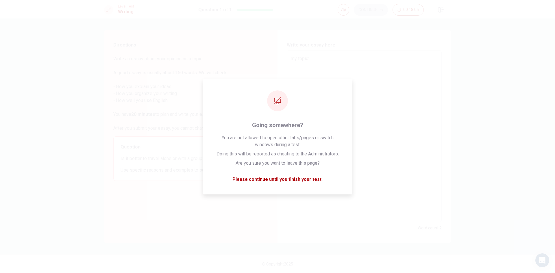
type textarea "x"
type textarea "my topic:t"
type textarea "x"
type textarea "my topic:th"
type textarea "x"
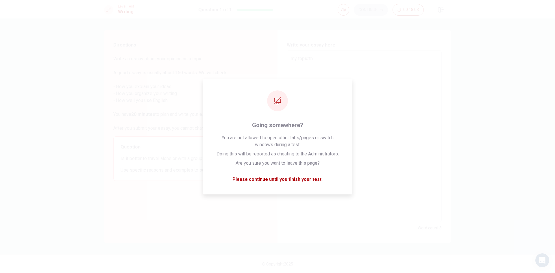
type textarea "my topic:tha"
type textarea "x"
type textarea "my topic:thai"
type textarea "x"
type textarea "my topic:thail"
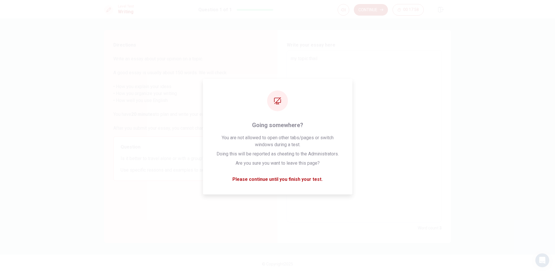
type textarea "x"
type textarea "my topic:[PERSON_NAME]"
type textarea "x"
type textarea "my topic:[PERSON_NAME]"
type textarea "x"
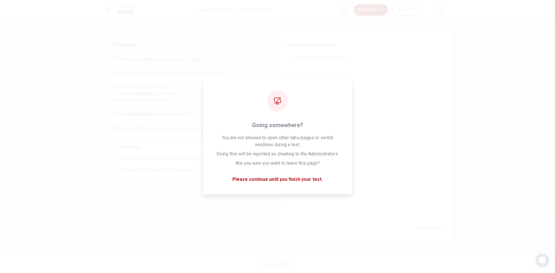
type textarea "my topic:[GEOGRAPHIC_DATA]"
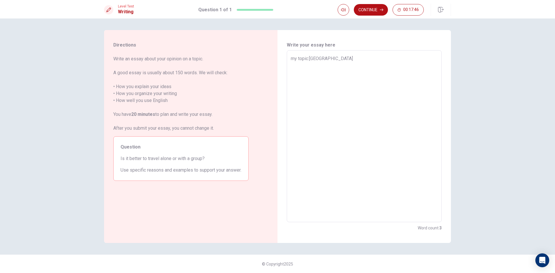
type textarea "x"
type textarea "my topic:thailandt"
type textarea "x"
type textarea "my topic:thailandt"
type textarea "x"
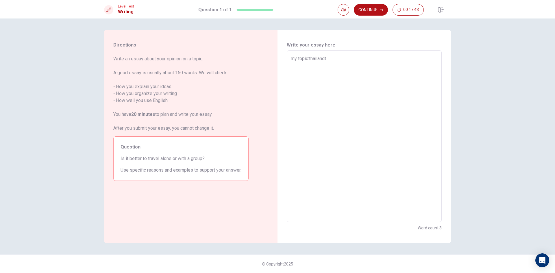
type textarea "my topic:thailandt"
type textarea "x"
type textarea "my topic:[GEOGRAPHIC_DATA]"
type textarea "x"
type textarea "my topic:[GEOGRAPHIC_DATA]"
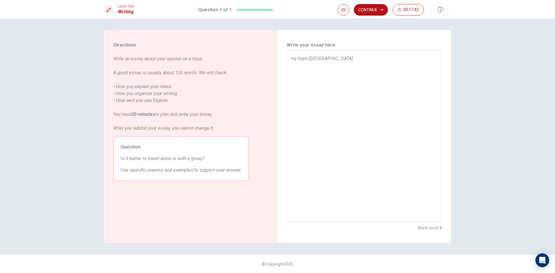
type textarea "x"
type textarea "my topic:[GEOGRAPHIC_DATA] y"
type textarea "x"
type textarea "my topic:[GEOGRAPHIC_DATA] yf"
type textarea "x"
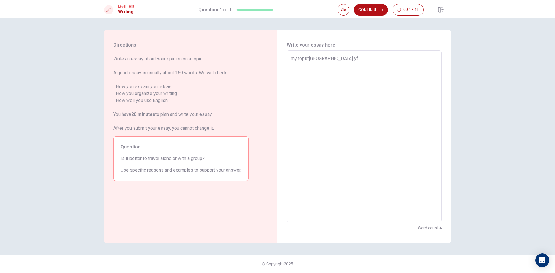
type textarea "my topic:[GEOGRAPHIC_DATA] yf"
type textarea "x"
type textarea "my topic:[GEOGRAPHIC_DATA] yf th"
type textarea "x"
type textarea "my topic:[GEOGRAPHIC_DATA] yf th"
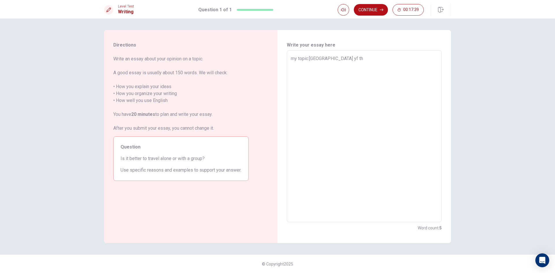
type textarea "x"
type textarea "my topic:[GEOGRAPHIC_DATA] yf th h"
type textarea "x"
type textarea "my topic:[GEOGRAPHIC_DATA] yf th hg"
type textarea "x"
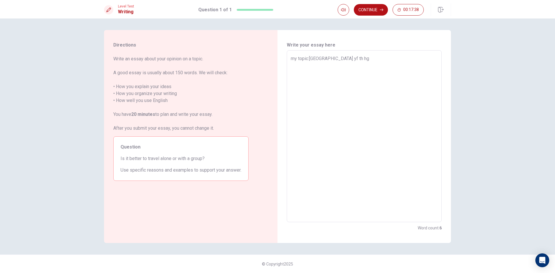
type textarea "my topic:[GEOGRAPHIC_DATA] yf th hg\"
type textarea "x"
type textarea "my topic:[GEOGRAPHIC_DATA] yf th hg"
type textarea "x"
type textarea "my topic:[GEOGRAPHIC_DATA] yf th h"
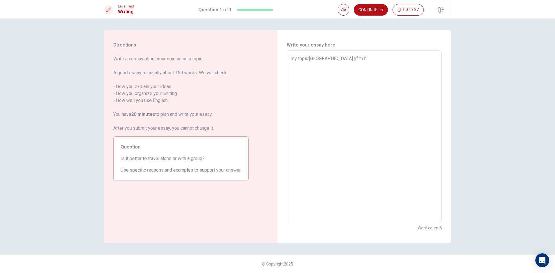
type textarea "x"
type textarea "my topic:[GEOGRAPHIC_DATA] yf th"
type textarea "x"
type textarea "my topic:[GEOGRAPHIC_DATA] yf th"
type textarea "x"
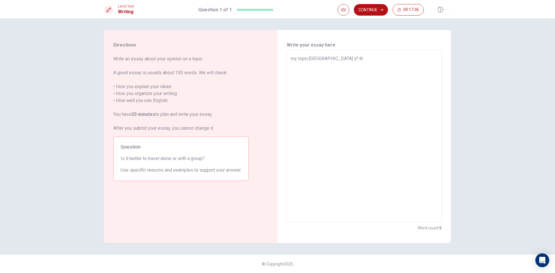
type textarea "my topic:[GEOGRAPHIC_DATA] yf t"
type textarea "x"
type textarea "my topic:[GEOGRAPHIC_DATA] yf"
type textarea "x"
type textarea "my topic:[GEOGRAPHIC_DATA] yf"
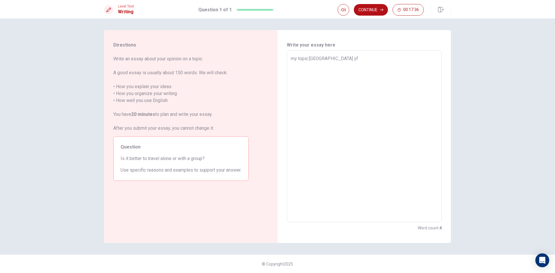
type textarea "x"
type textarea "my topic:[GEOGRAPHIC_DATA] y"
type textarea "x"
type textarea "my topic:[GEOGRAPHIC_DATA]"
type textarea "x"
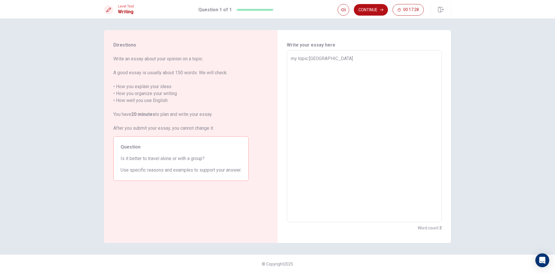
type textarea "my topic:[GEOGRAPHIC_DATA] i"
type textarea "x"
type textarea "my topic:[GEOGRAPHIC_DATA] is"
type textarea "x"
type textarea "my topic:[GEOGRAPHIC_DATA] is"
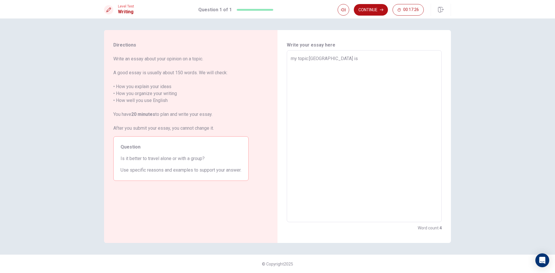
type textarea "x"
type textarea "my topic:[GEOGRAPHIC_DATA] is a"
type textarea "x"
type textarea "my topic:[GEOGRAPHIC_DATA] is ag"
type textarea "x"
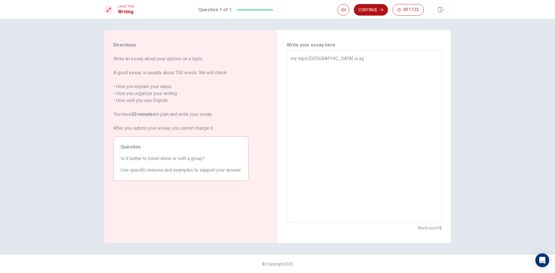
type textarea "my topic:[GEOGRAPHIC_DATA] is ago"
type textarea "x"
type textarea "my topic:[GEOGRAPHIC_DATA] is agoo"
type textarea "x"
type textarea "my topic:[GEOGRAPHIC_DATA] is agood"
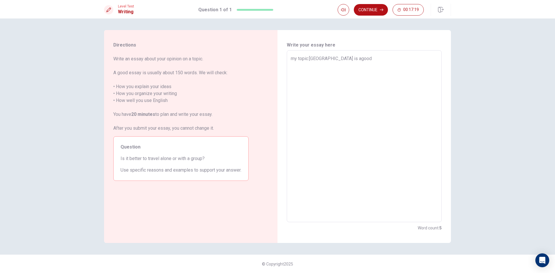
type textarea "x"
type textarea "my topic:[GEOGRAPHIC_DATA] is agood"
type textarea "x"
type textarea "my topic:[GEOGRAPHIC_DATA] is agood j"
type textarea "x"
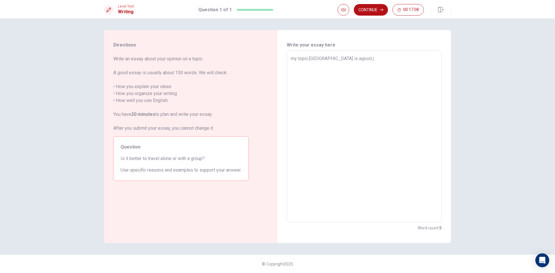
type textarea "my topic:[GEOGRAPHIC_DATA] is agood j,"
type textarea "x"
type textarea "my topic:[GEOGRAPHIC_DATA] is agood j,'"
type textarea "x"
type textarea "my topic:[GEOGRAPHIC_DATA] is agood j,'h"
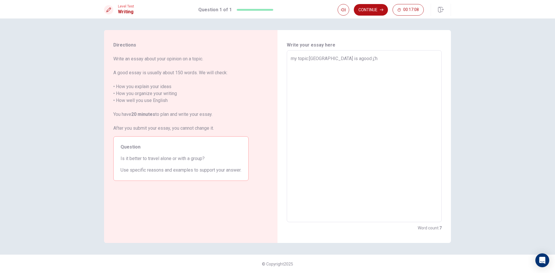
type textarea "x"
type textarea "my topic:[GEOGRAPHIC_DATA] is agood j,'hk"
type textarea "x"
type textarea "my topic:[GEOGRAPHIC_DATA] is agood j,'hkm"
type textarea "x"
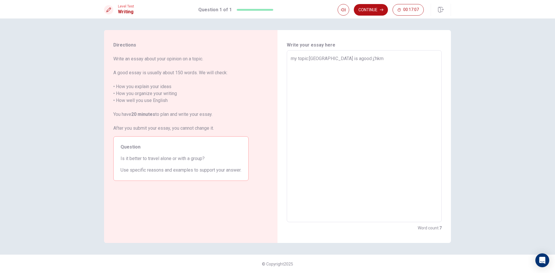
type textarea "my topic:[GEOGRAPHIC_DATA] is agood j,'hkm;"
type textarea "x"
type textarea "my topic:thailand is agood j,'hkm;m"
type textarea "x"
type textarea "my topic:[GEOGRAPHIC_DATA] is agood j,'hkm;md"
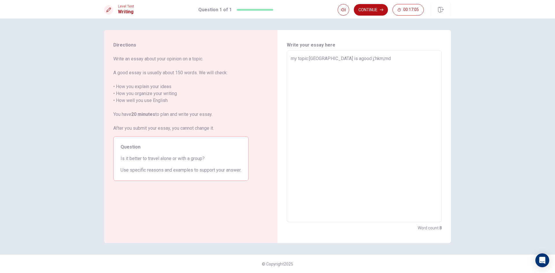
type textarea "x"
type textarea "my topic:thailand is agood j,'hkm;mdk;"
type textarea "x"
type textarea "my topic:thailand is agood j,'hkm;mdk;m"
type textarea "x"
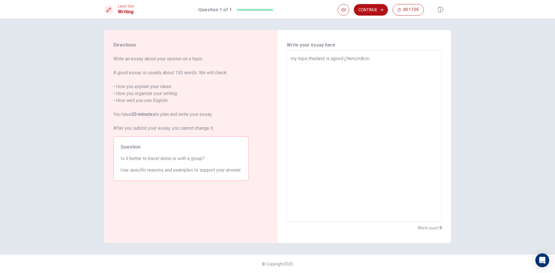
type textarea "my topic:[GEOGRAPHIC_DATA] is agood j,'hkm;mdk;m;"
type textarea "x"
type textarea "my topic:thailand is agood j,'hkm;mdk;m;m"
type textarea "x"
type textarea "my topic:thailand is agood j,'hkm;mdk;m;mm"
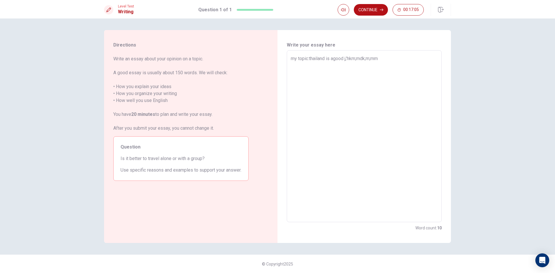
type textarea "x"
type textarea "my topic:thailand is agood j,'hkm;mdk;m;mm;"
type textarea "x"
type textarea "my topic:thailand is agood j,'hkm;mdk;m;mm;d"
type textarea "x"
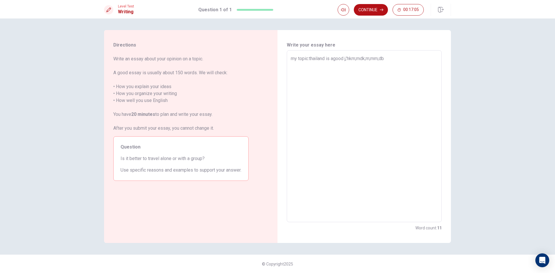
type textarea "my topic:thailand is agood j,'hkm;mdk;m;mm;dbl"
type textarea "x"
type textarea "my topic:thailand is agood j,'hkm;mdk;m;mm;dblm"
type textarea "x"
type textarea "my topic:thailand is agood j,'hkm;mdk;m;mm;dblmm"
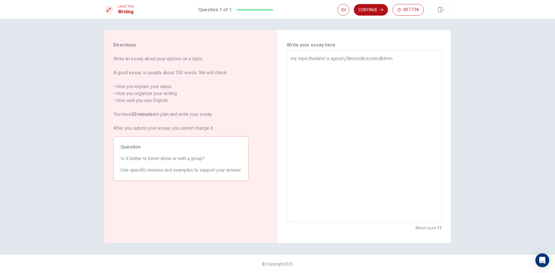
type textarea "x"
type textarea "my topic:thailand is agood j,'hkm;mdk;m;mm;dblmmml;"
type textarea "x"
type textarea "my topic:thailand is agood j,'hkm;mdk;m;mm;dblmmml"
type textarea "x"
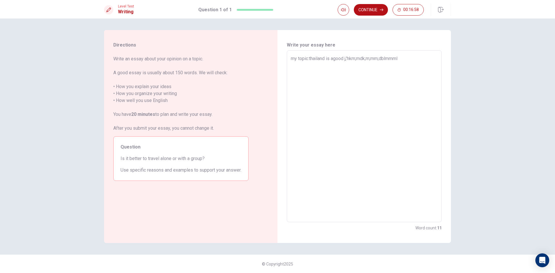
type textarea "my topic:thailand is agood j,'hkm;mdk;m;mm;dblmmm"
type textarea "x"
type textarea "my topic:thailand is agood j,'hkm;mdk;m;mm;dblmm"
type textarea "x"
type textarea "my topic:thailand is agood j,'hkm;mdk;m;mm;dblm"
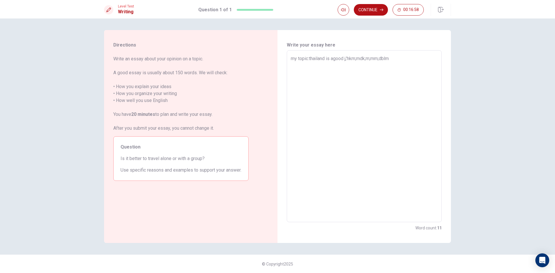
type textarea "x"
type textarea "my topic:thailand is agood j,'hkm;mdk;m;mm;dbl"
type textarea "x"
type textarea "my topic:thailand is agood j,'hkm;mdk;m;mm;db"
type textarea "x"
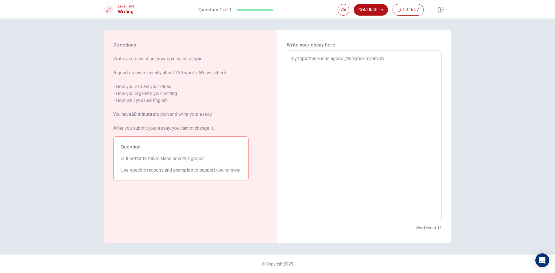
type textarea "my topic:thailand is agood j,'hkm;mdk;m;mm;d"
type textarea "x"
type textarea "my topic:thailand is agood j,'hkm;mdk;m;mm;"
type textarea "x"
type textarea "my topic:thailand is agood j,'hkm;mdk;m;mm"
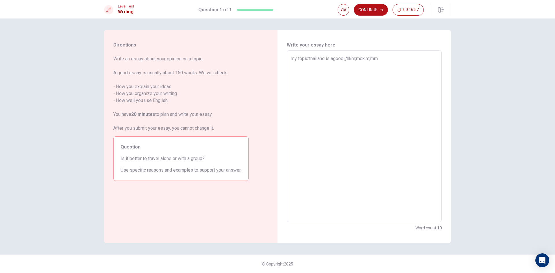
type textarea "x"
type textarea "my topic:thailand is agood j,'hkm;mdk;m;m"
type textarea "x"
type textarea "my topic:[GEOGRAPHIC_DATA] is agood j,'hkm;mdk;m;"
type textarea "x"
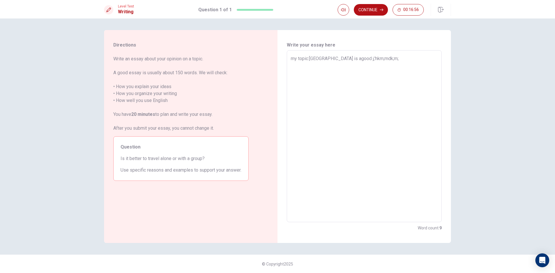
type textarea "my topic:thailand is agood j,'hkm;mdk;m"
type textarea "x"
type textarea "my topic:thailand is agood j,'hkm;mdk;"
type textarea "x"
type textarea "my topic:thailand is agood j,'hkm;mdk"
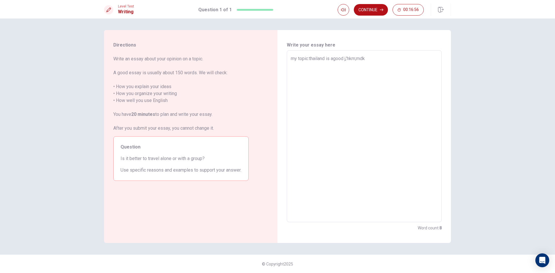
type textarea "x"
type textarea "my topic:[GEOGRAPHIC_DATA] is agood j,'hkm;md"
type textarea "x"
type textarea "my topic:thailand is agood j,'hkm;m"
type textarea "x"
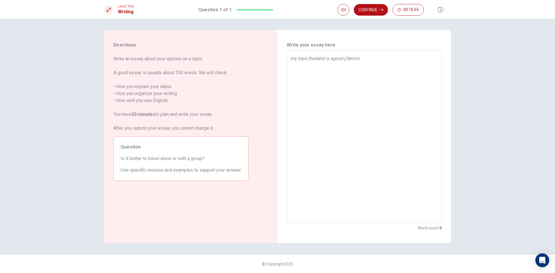
type textarea "my topic:[GEOGRAPHIC_DATA] is agood j,'hkm;"
type textarea "x"
type textarea "my topic:[GEOGRAPHIC_DATA] is agood j,'hkm"
type textarea "x"
type textarea "my topic:[GEOGRAPHIC_DATA] is agood j,'hk"
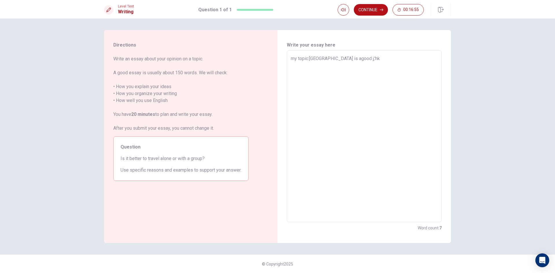
type textarea "x"
type textarea "my topic:[GEOGRAPHIC_DATA] is agood j,'h"
type textarea "x"
type textarea "my topic:[GEOGRAPHIC_DATA] is agood j,'"
type textarea "x"
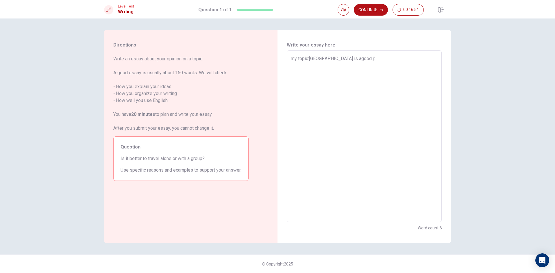
type textarea "my topic:[GEOGRAPHIC_DATA] is agood j,"
type textarea "x"
type textarea "my topic:[GEOGRAPHIC_DATA] is agood j"
type textarea "x"
type textarea "my topic:[GEOGRAPHIC_DATA] is agood"
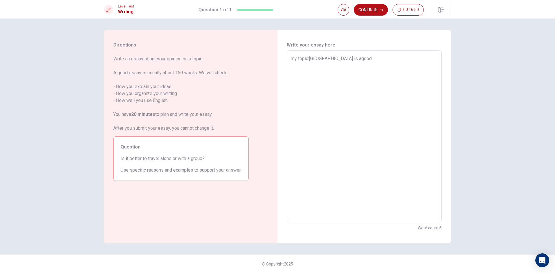
type textarea "x"
click at [334, 58] on textarea "my topic:[GEOGRAPHIC_DATA] is agood" at bounding box center [364, 136] width 147 height 163
type textarea "my topic:[GEOGRAPHIC_DATA] is a good"
click at [360, 56] on textarea "my topic:[GEOGRAPHIC_DATA] is a good" at bounding box center [364, 136] width 147 height 163
click at [309, 58] on textarea "my topic:[GEOGRAPHIC_DATA] is a good" at bounding box center [364, 136] width 147 height 163
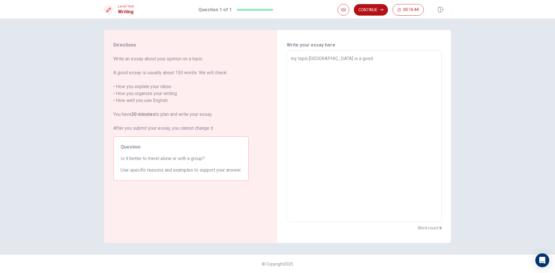
type textarea "x"
type textarea "my topic: [GEOGRAPHIC_DATA] is a good"
click at [308, 60] on textarea "my topic: [GEOGRAPHIC_DATA] is a good" at bounding box center [364, 136] width 147 height 163
type textarea "x"
type textarea "my topic : [GEOGRAPHIC_DATA] is a good"
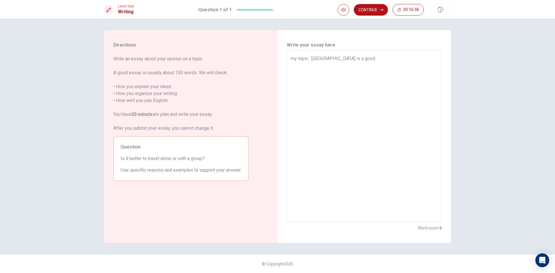
click at [356, 59] on textarea "my topic : [GEOGRAPHIC_DATA] is a good" at bounding box center [364, 136] width 147 height 163
type textarea "x"
type textarea "my topic : thailand is a good p"
type textarea "x"
type textarea "my topic : [GEOGRAPHIC_DATA] is a good pl"
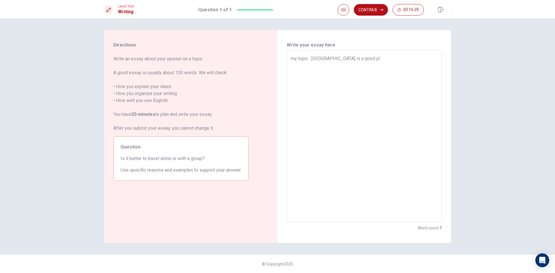
type textarea "x"
type textarea "my topic : [GEOGRAPHIC_DATA] is a good ple"
type textarea "x"
click at [415, 60] on textarea "my topic : [GEOGRAPHIC_DATA] is a good ples to work ro live have a fammilt" at bounding box center [364, 136] width 147 height 163
click at [418, 61] on textarea "my topic : thailand is a good ples to work ro live have a familt" at bounding box center [364, 136] width 147 height 163
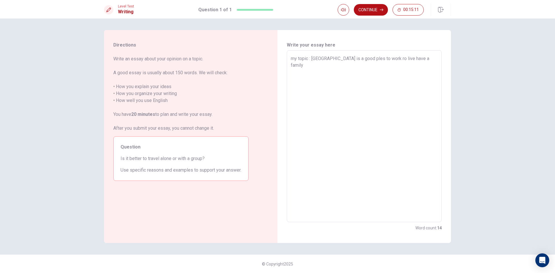
click at [288, 73] on div "my topic : [GEOGRAPHIC_DATA] is a good ples to work ro live have a family x ​" at bounding box center [364, 136] width 155 height 172
drag, startPoint x: 292, startPoint y: 73, endPoint x: 295, endPoint y: 73, distance: 3.2
click at [292, 73] on textarea "my topic : [GEOGRAPHIC_DATA] is a good ples to work ro live have a family" at bounding box center [364, 136] width 147 height 163
click at [295, 73] on textarea "my topic : [GEOGRAPHIC_DATA] is a good ples to work ro live have a family" at bounding box center [364, 136] width 147 height 163
click at [421, 61] on textarea "my topic : [GEOGRAPHIC_DATA] is a good ples to work ro live have a family" at bounding box center [364, 136] width 147 height 163
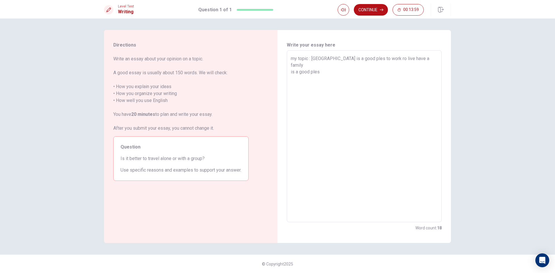
click at [310, 59] on textarea "my topic : [GEOGRAPHIC_DATA] is a good ples to work ro live have a family is a …" at bounding box center [364, 136] width 147 height 163
drag, startPoint x: 311, startPoint y: 58, endPoint x: 315, endPoint y: 58, distance: 4.1
click at [312, 58] on textarea "my topic : [GEOGRAPHIC_DATA] is a good ples to work ro live have a family is a …" at bounding box center [364, 136] width 147 height 163
click at [314, 53] on div "my topic : [GEOGRAPHIC_DATA] is a good ples to work ro live have a family is a …" at bounding box center [364, 136] width 155 height 172
click at [317, 58] on textarea "my topic : [GEOGRAPHIC_DATA] is a good ples to work ro live have a family is a …" at bounding box center [364, 136] width 147 height 163
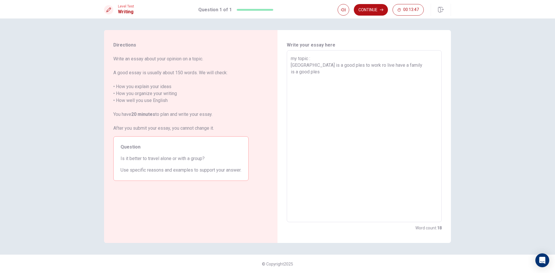
click at [291, 65] on div "my topic : [GEOGRAPHIC_DATA] is a good ples to work ro live have a family is a …" at bounding box center [364, 136] width 155 height 172
click at [294, 65] on textarea "my topic : [GEOGRAPHIC_DATA] is a good ples to work ro live have a family is a …" at bounding box center [364, 136] width 147 height 163
click at [326, 73] on textarea "my topic : [GEOGRAPHIC_DATA] is a good ples to work ro live have a family is a …" at bounding box center [364, 136] width 147 height 163
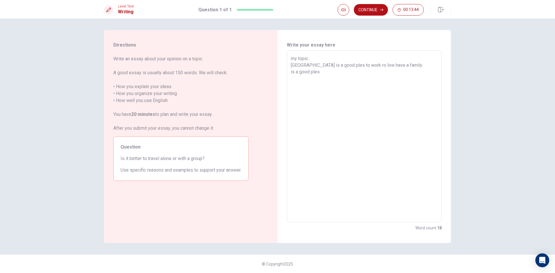
click at [293, 64] on textarea "my topic : [GEOGRAPHIC_DATA] is a good ples to work ro live have a family is a …" at bounding box center [364, 136] width 147 height 163
click at [291, 67] on textarea "my topic : [GEOGRAPHIC_DATA] is a good ples to work ro live have a family is a …" at bounding box center [364, 136] width 147 height 163
click at [331, 56] on textarea "my topic : [GEOGRAPHIC_DATA] is a good ples to work ro live have a family is a …" at bounding box center [364, 136] width 147 height 163
click at [326, 77] on textarea "my topic :[PERSON_NAME] [GEOGRAPHIC_DATA] is a good ples to work ro live have a…" at bounding box center [364, 136] width 147 height 163
click at [448, 84] on div "Write your essay here my topic :[PERSON_NAME] [GEOGRAPHIC_DATA] is a good ples …" at bounding box center [365, 136] width 174 height 213
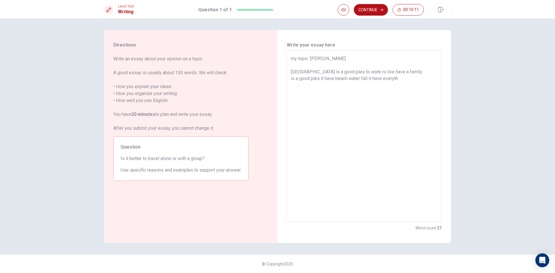
click at [403, 79] on textarea "my topic :[PERSON_NAME] [GEOGRAPHIC_DATA] is a good ples to work ro live have a…" at bounding box center [364, 136] width 147 height 163
click at [302, 91] on textarea "my topic :[PERSON_NAME] [GEOGRAPHIC_DATA] is a good ples to work ro live have a…" at bounding box center [364, 136] width 147 height 163
click at [382, 96] on textarea "my topic :[PERSON_NAME] [GEOGRAPHIC_DATA] is a good ples to work ro live have a…" at bounding box center [364, 136] width 147 height 163
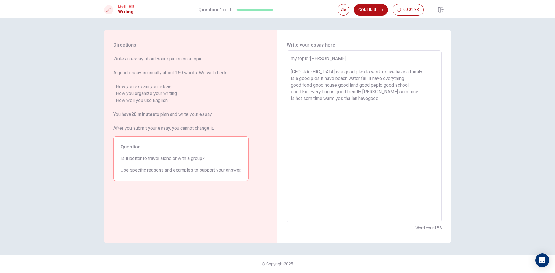
click at [373, 103] on textarea "my topic :[PERSON_NAME] [GEOGRAPHIC_DATA] is a good ples to work ro live have a…" at bounding box center [364, 136] width 147 height 163
click at [371, 96] on textarea "my topic :[PERSON_NAME] [GEOGRAPHIC_DATA] is a good ples to work ro live have a…" at bounding box center [364, 136] width 147 height 163
click at [385, 112] on textarea "my topic :[PERSON_NAME] [GEOGRAPHIC_DATA] is a good ples to work ro live have a…" at bounding box center [364, 136] width 147 height 163
click at [370, 99] on textarea "my topic :[PERSON_NAME] [GEOGRAPHIC_DATA] is a good ples to work ro live have a…" at bounding box center [364, 136] width 147 height 163
click at [371, 99] on textarea "my topic :[PERSON_NAME] [GEOGRAPHIC_DATA] is a good ples to work ro live have a…" at bounding box center [364, 136] width 147 height 163
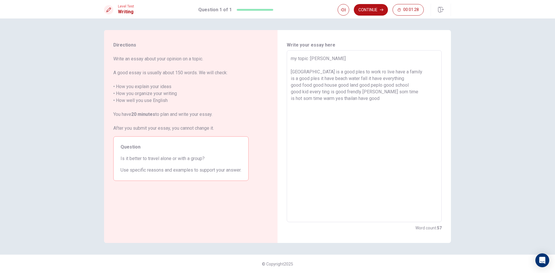
click at [383, 100] on textarea "my topic :[PERSON_NAME] [GEOGRAPHIC_DATA] is a good ples to work ro live have a…" at bounding box center [364, 136] width 147 height 163
click at [409, 97] on textarea "my topic :[PERSON_NAME] [GEOGRAPHIC_DATA] is a good ples to work ro live have a…" at bounding box center [364, 136] width 147 height 163
click at [411, 99] on textarea "my topic :[PERSON_NAME] [GEOGRAPHIC_DATA] is a good ples to work ro live have a…" at bounding box center [364, 136] width 147 height 163
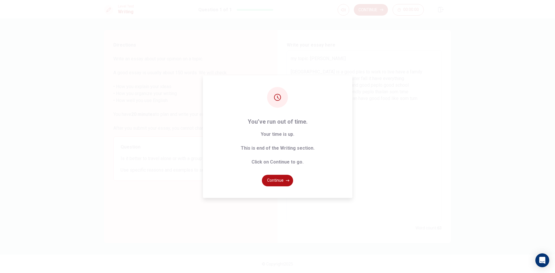
click at [413, 99] on div "You’ve run out of time. Your time is up. This is end of the Writing section. Cl…" at bounding box center [277, 136] width 555 height 273
click at [412, 99] on div "You’ve run out of time. Your time is up. This is end of the Writing section. Cl…" at bounding box center [277, 136] width 555 height 273
click at [411, 96] on div "You’ve run out of time. Your time is up. This is end of the Writing section. Cl…" at bounding box center [277, 136] width 555 height 273
click at [288, 181] on icon "button" at bounding box center [287, 181] width 3 height 2
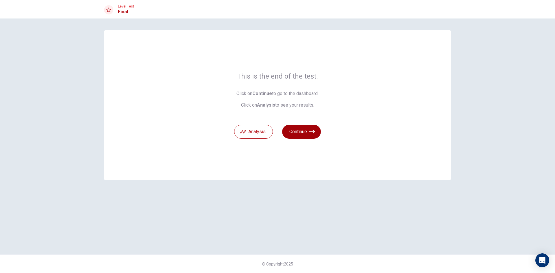
click at [294, 131] on button "Continue" at bounding box center [301, 132] width 39 height 14
